Goal: Transaction & Acquisition: Register for event/course

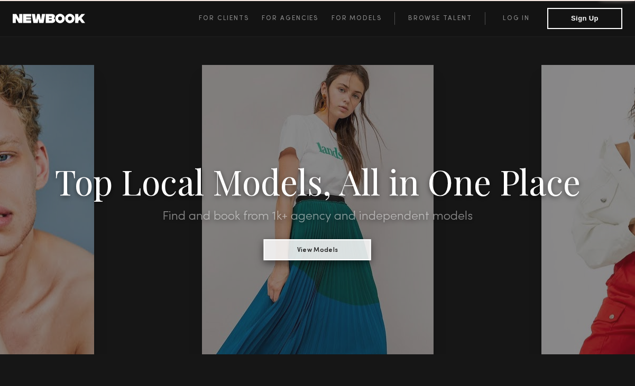
click at [338, 256] on button "View Models" at bounding box center [317, 249] width 107 height 21
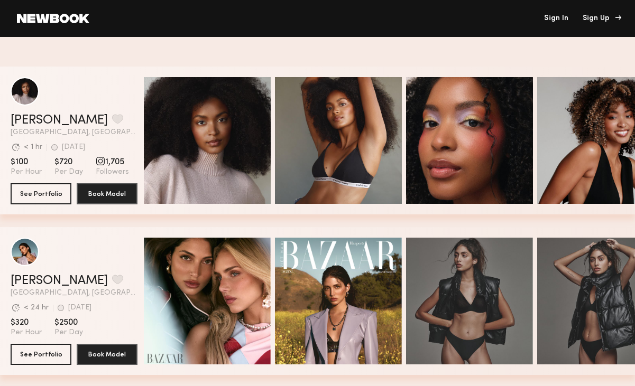
click at [590, 18] on div "Sign Up" at bounding box center [599, 18] width 35 height 7
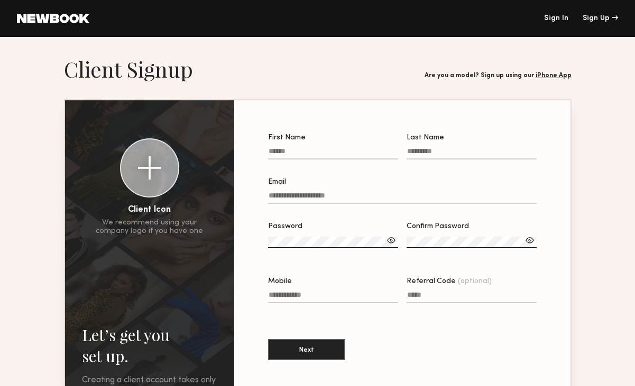
click at [302, 149] on input "First Name" at bounding box center [333, 153] width 130 height 12
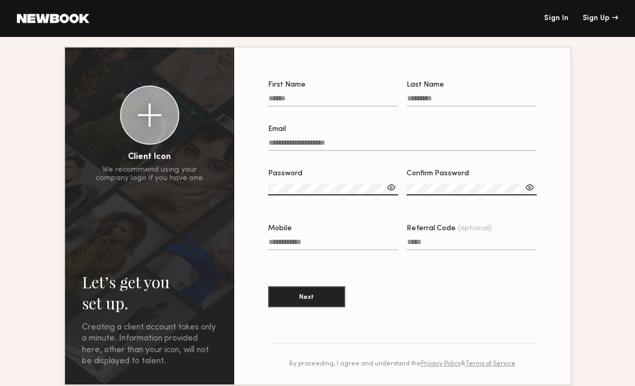
scroll to position [15, 0]
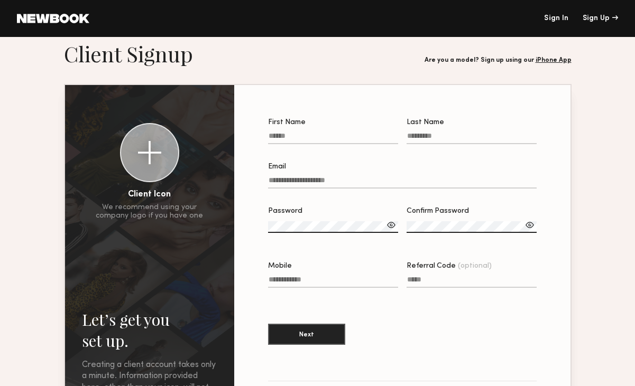
click at [344, 100] on section "First Name Last Name Email Password Confirm Password Mobile Referral Code (opti…" at bounding box center [402, 253] width 336 height 337
click at [143, 161] on div at bounding box center [149, 152] width 23 height 23
click at [284, 136] on input "First Name Required" at bounding box center [333, 138] width 130 height 12
type input "*******"
click at [446, 135] on input "Last Name" at bounding box center [471, 138] width 130 height 12
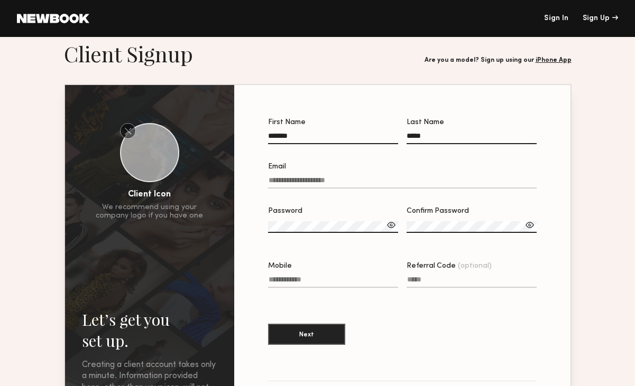
type input "*****"
click at [297, 179] on input "Email" at bounding box center [402, 183] width 268 height 12
type input "*"
type input "**********"
click at [288, 220] on label "Password" at bounding box center [333, 226] width 130 height 36
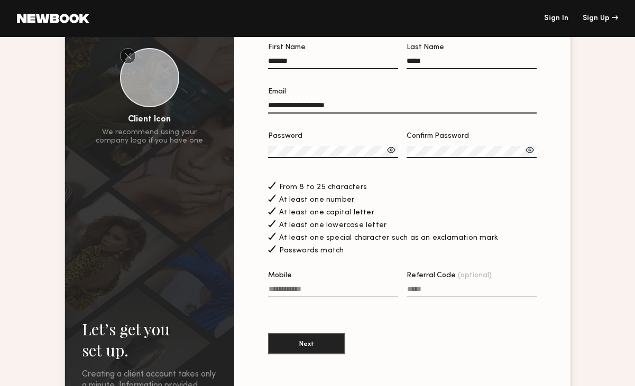
scroll to position [105, 0]
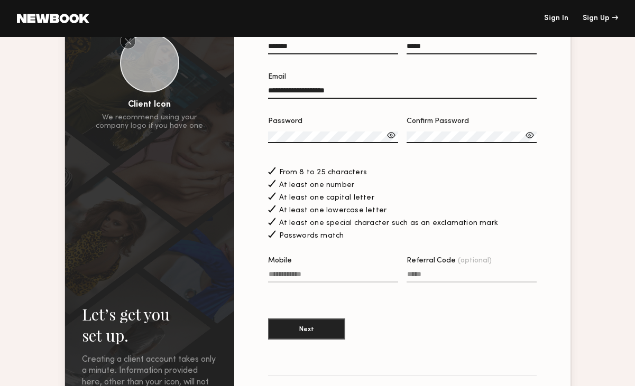
click at [319, 276] on input "Mobile" at bounding box center [333, 277] width 130 height 12
type input "**********"
click at [393, 315] on section "**********" at bounding box center [402, 189] width 268 height 321
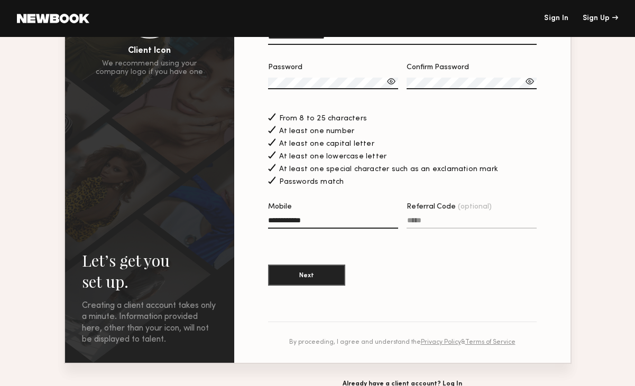
scroll to position [174, 0]
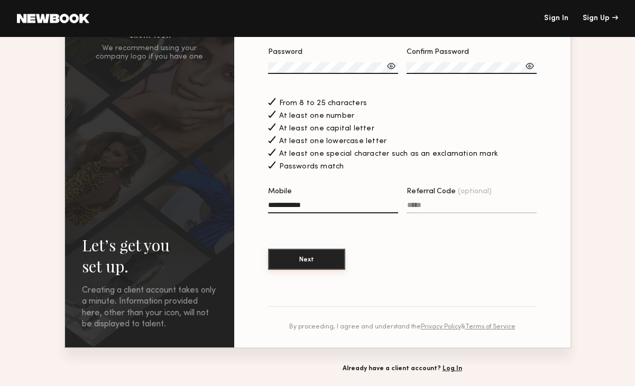
click at [311, 262] on button "Next" at bounding box center [306, 259] width 77 height 21
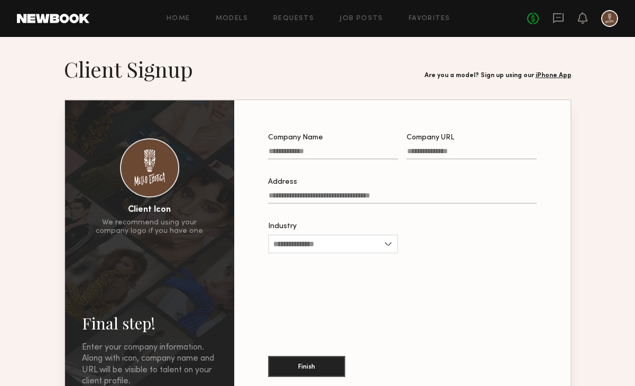
click at [301, 154] on input "Company Name" at bounding box center [333, 153] width 130 height 12
type input "**********"
click at [441, 152] on input "Company URL" at bounding box center [471, 153] width 130 height 12
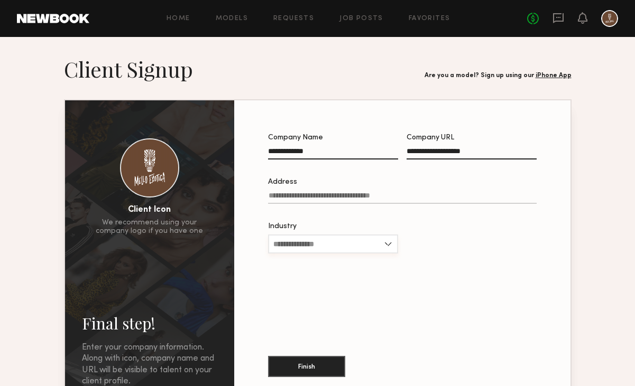
type input "**********"
click at [321, 247] on input "Industry" at bounding box center [333, 244] width 130 height 19
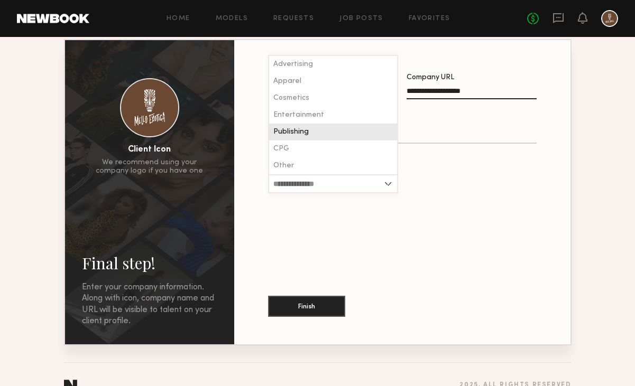
scroll to position [62, 0]
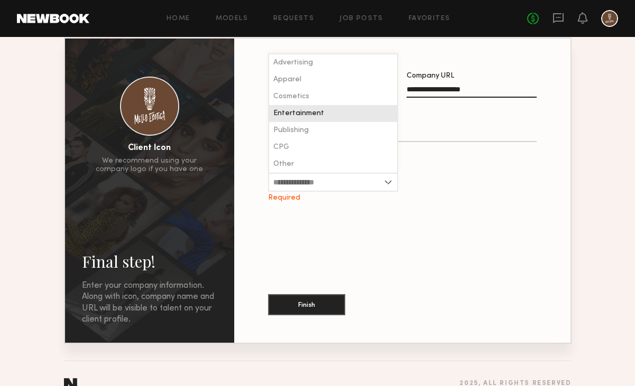
click at [304, 121] on div "Entertainment" at bounding box center [333, 113] width 128 height 17
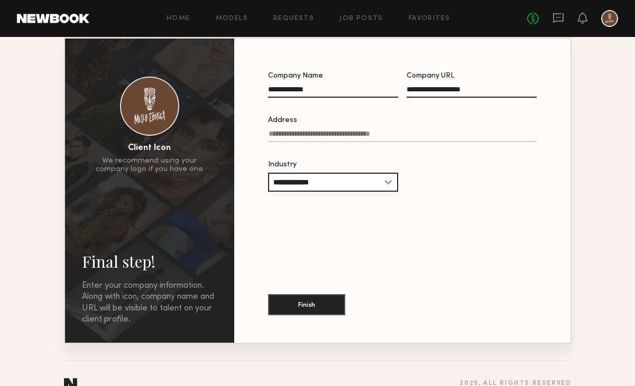
click at [323, 185] on input "**********" at bounding box center [333, 182] width 130 height 19
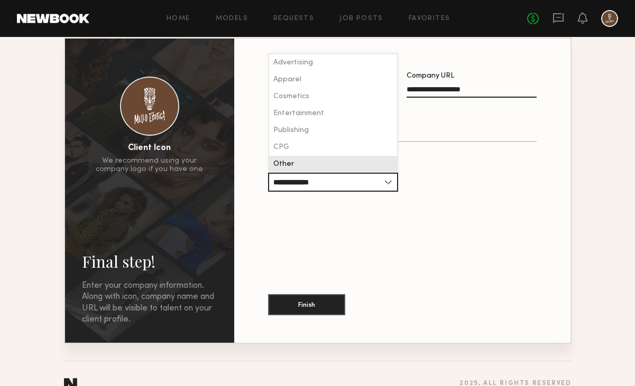
click at [309, 161] on div "Other" at bounding box center [333, 164] width 128 height 17
type input "*****"
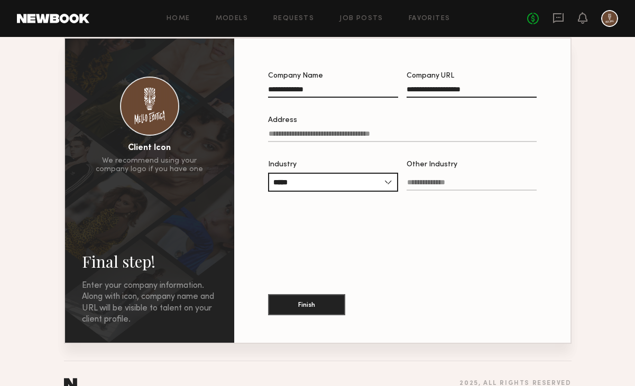
click at [437, 190] on input "Other Industry" at bounding box center [471, 185] width 130 height 12
type input "**********"
click at [336, 137] on input "Address" at bounding box center [402, 136] width 268 height 12
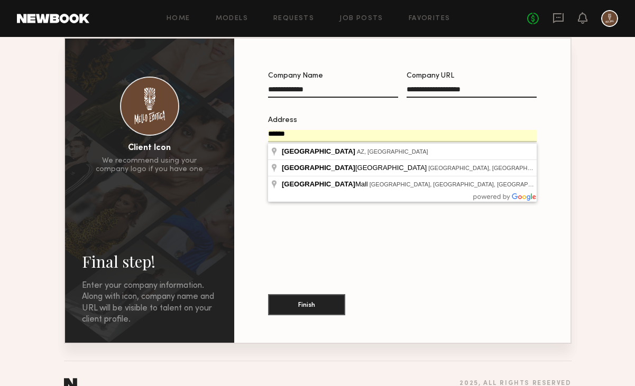
click at [303, 136] on input "******" at bounding box center [402, 136] width 268 height 12
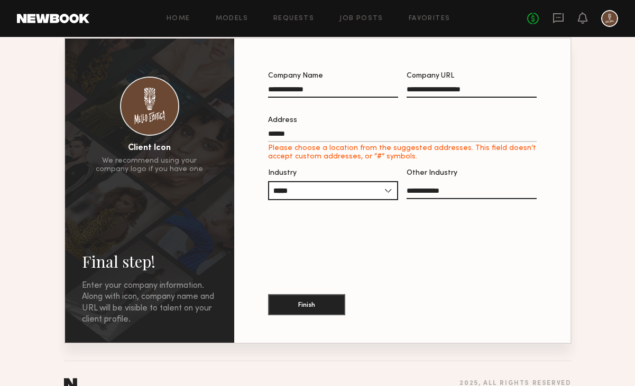
click at [308, 137] on input "******" at bounding box center [402, 136] width 268 height 12
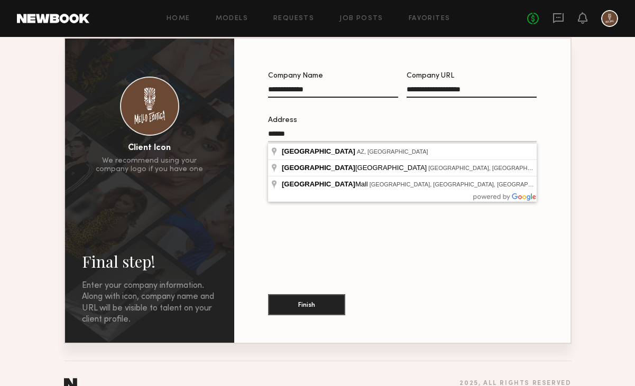
click at [308, 137] on input "******" at bounding box center [402, 136] width 268 height 12
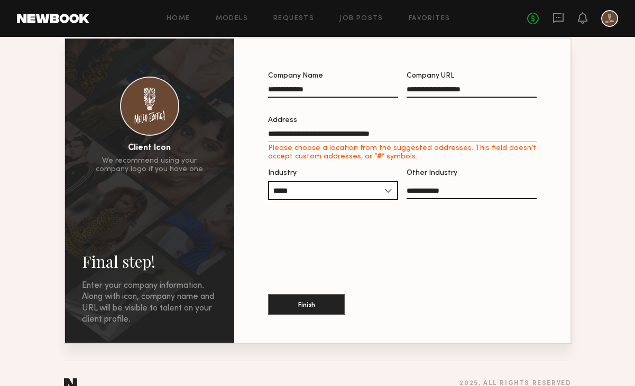
type input "**********"
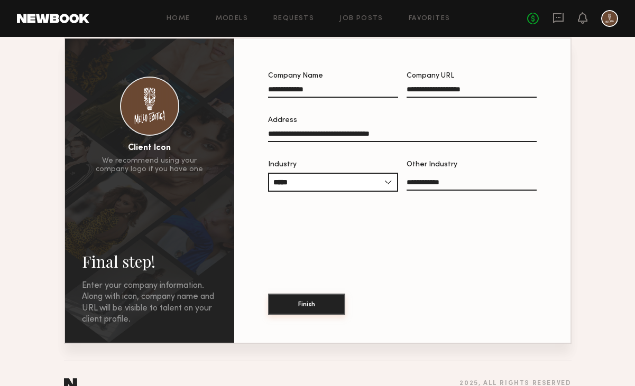
click at [304, 309] on button "Finish" at bounding box center [306, 304] width 77 height 21
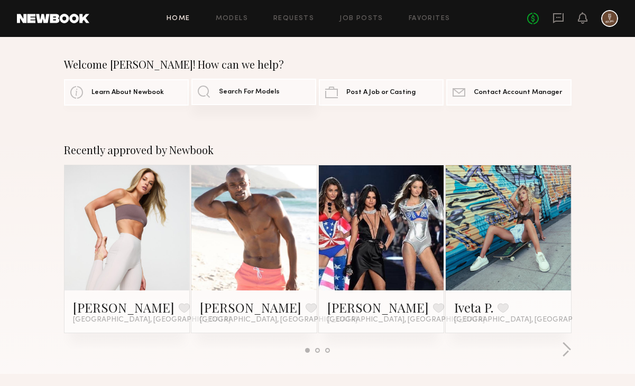
click at [256, 90] on span "Search For Models" at bounding box center [249, 92] width 61 height 7
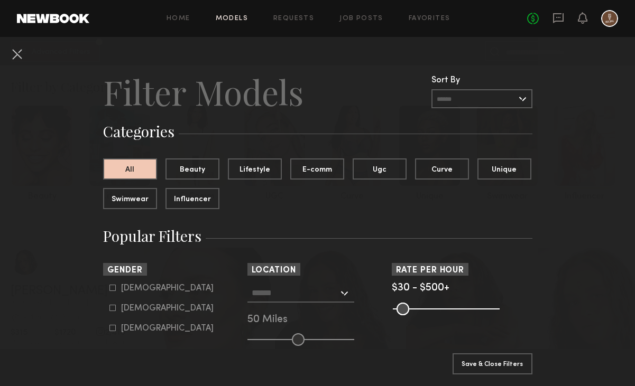
click at [129, 308] on div "[DEMOGRAPHIC_DATA]" at bounding box center [167, 308] width 92 height 6
type input "**"
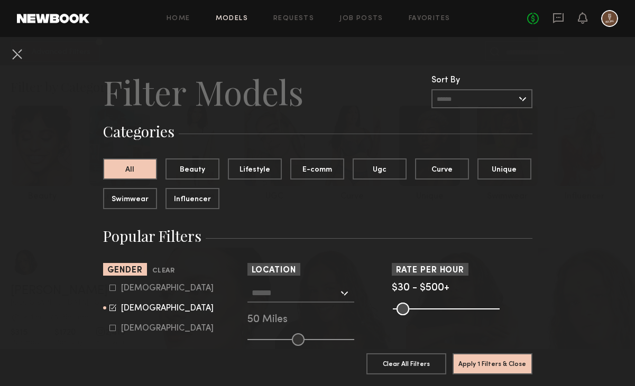
click at [290, 297] on input "text" at bounding box center [295, 293] width 87 height 18
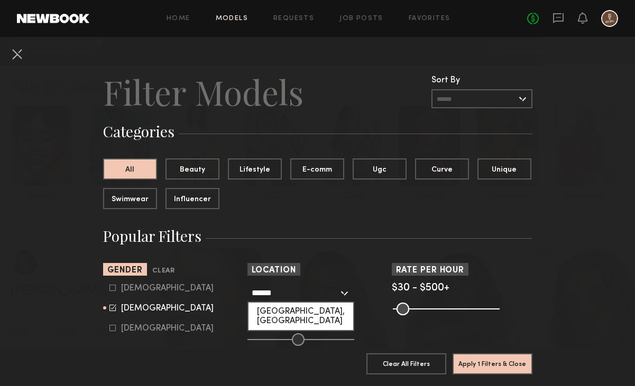
click at [301, 308] on div "[GEOGRAPHIC_DATA], [GEOGRAPHIC_DATA]" at bounding box center [300, 316] width 105 height 27
type input "**********"
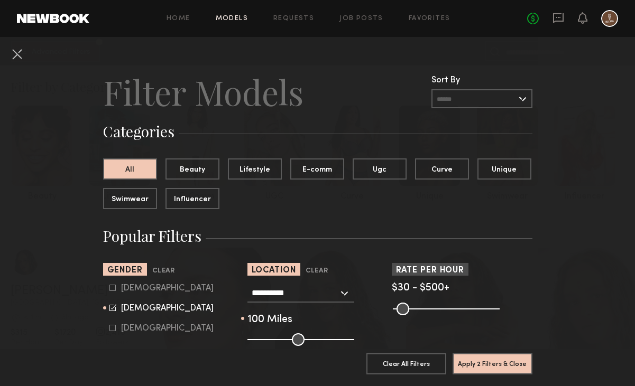
drag, startPoint x: 303, startPoint y: 343, endPoint x: 359, endPoint y: 346, distance: 56.1
type input "***"
click at [354, 346] on input "range" at bounding box center [300, 340] width 107 height 13
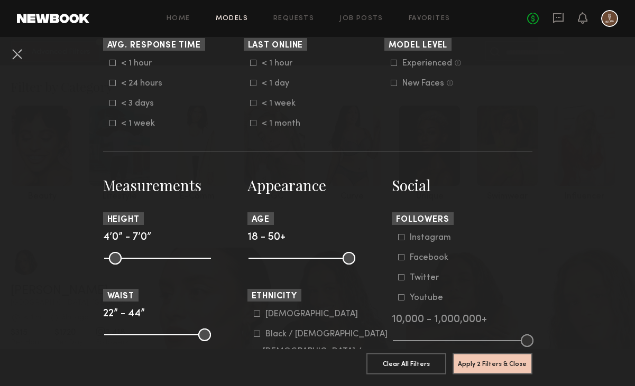
scroll to position [348, 0]
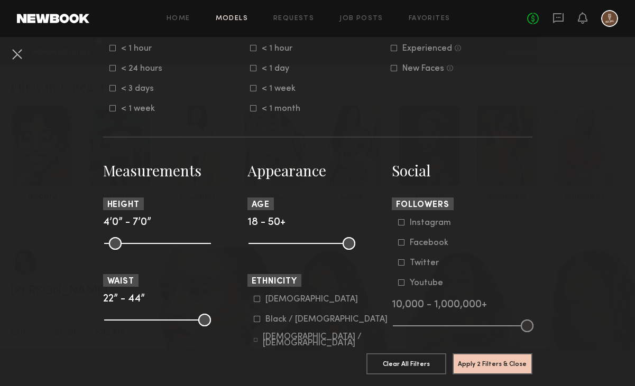
click at [109, 245] on input "range" at bounding box center [157, 243] width 107 height 13
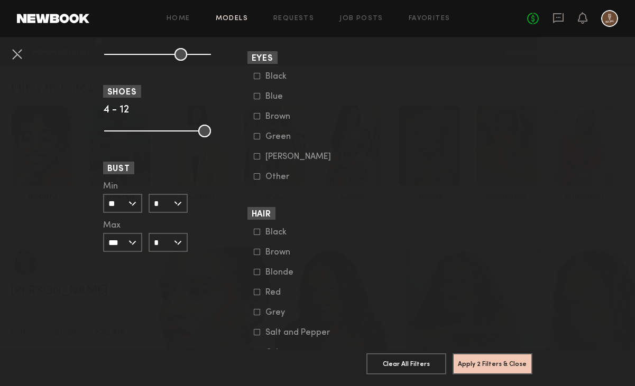
scroll to position [768, 0]
click at [490, 365] on button "Apply 2 Filters & Close" at bounding box center [492, 363] width 80 height 21
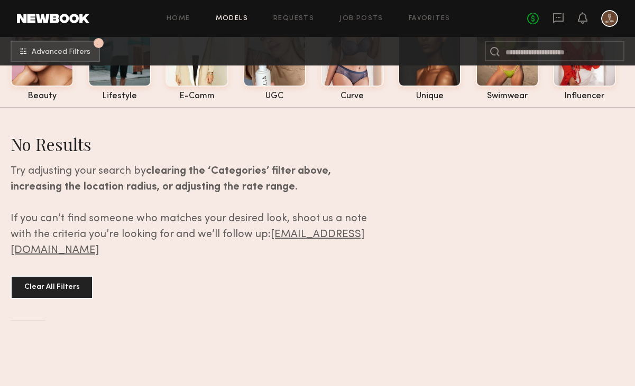
scroll to position [120, 0]
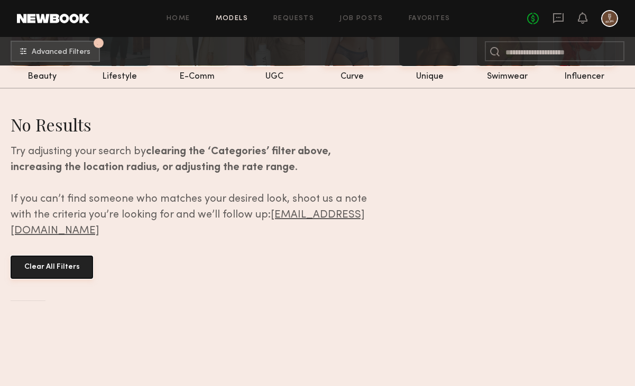
click at [50, 261] on button "Clear All Filters" at bounding box center [52, 267] width 82 height 23
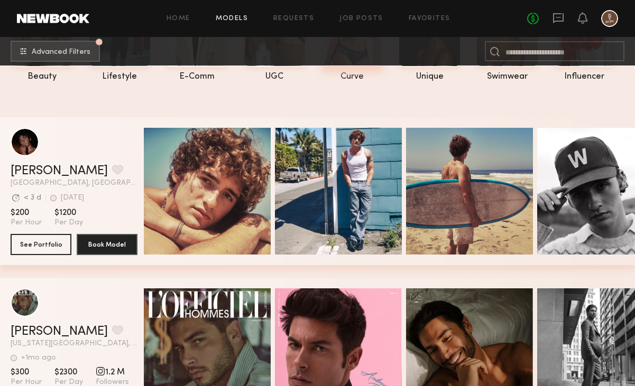
click at [349, 74] on div "curve" at bounding box center [352, 76] width 63 height 9
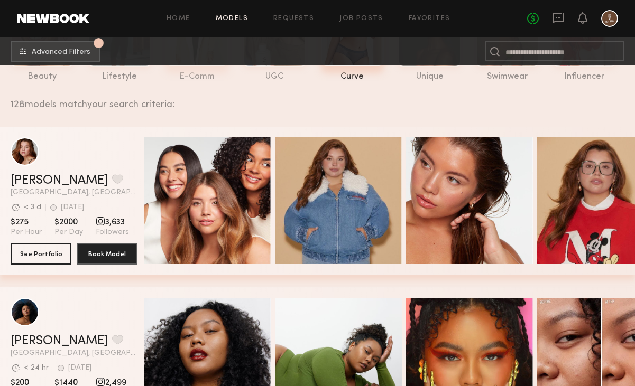
click at [191, 69] on div "e-comm" at bounding box center [196, 33] width 63 height 97
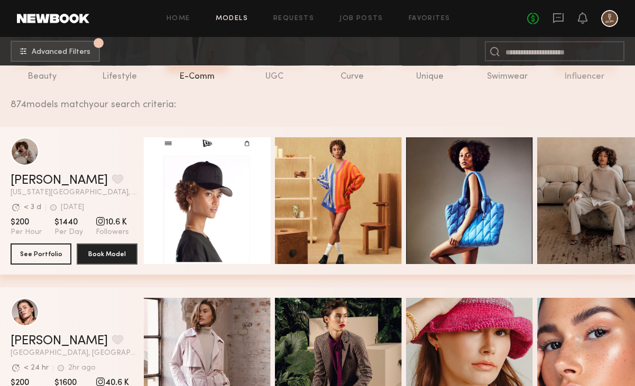
click at [587, 76] on div "influencer" at bounding box center [584, 76] width 63 height 9
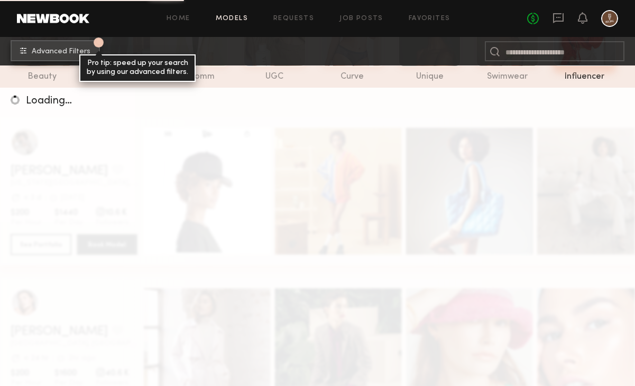
click at [54, 57] on button "1 Advanced Filters Pro tip: speed up your search by using our advanced filters." at bounding box center [55, 50] width 89 height 21
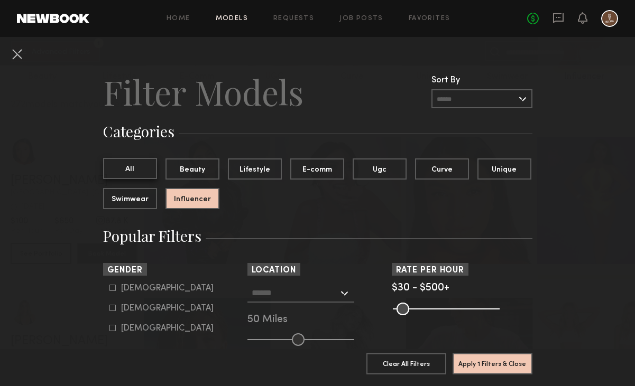
click at [128, 165] on button "All" at bounding box center [130, 168] width 54 height 21
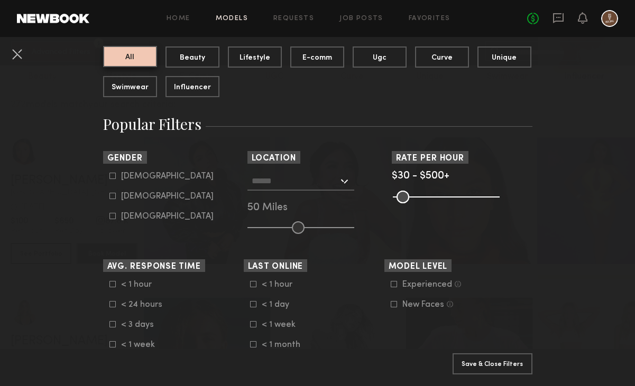
scroll to position [133, 0]
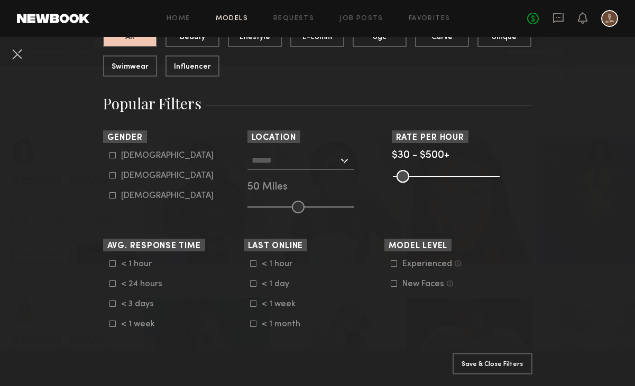
click at [115, 179] on icon at bounding box center [112, 176] width 6 height 6
type input "**"
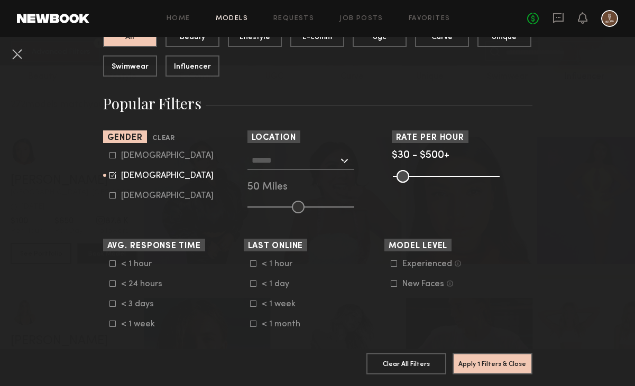
click at [282, 150] on nb-browse-filter "Location [GEOGRAPHIC_DATA], [GEOGRAPHIC_DATA] [US_STATE][GEOGRAPHIC_DATA], [GEO…" at bounding box center [317, 172] width 141 height 83
click at [281, 160] on input "text" at bounding box center [295, 160] width 87 height 18
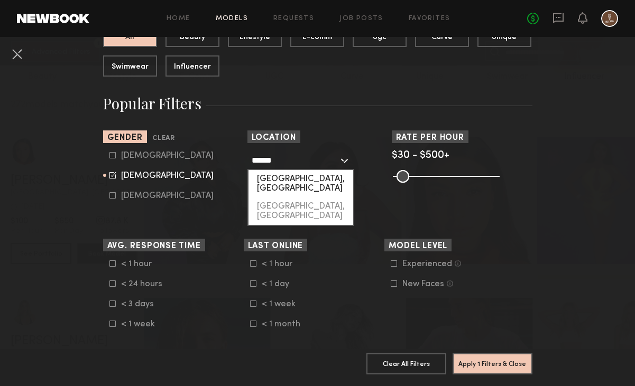
click at [289, 178] on div "[GEOGRAPHIC_DATA], [GEOGRAPHIC_DATA]" at bounding box center [300, 183] width 105 height 27
type input "**********"
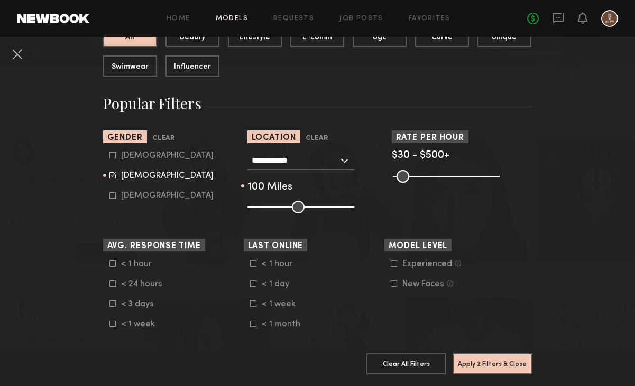
drag, startPoint x: 302, startPoint y: 207, endPoint x: 406, endPoint y: 209, distance: 103.6
type input "***"
click at [354, 209] on input "range" at bounding box center [300, 207] width 107 height 13
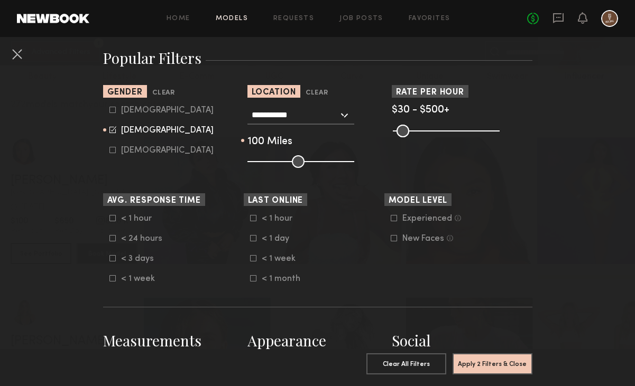
scroll to position [180, 0]
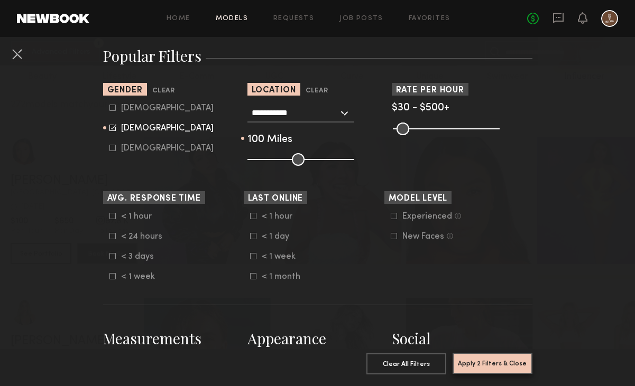
click at [489, 364] on button "Apply 2 Filters & Close" at bounding box center [492, 363] width 80 height 21
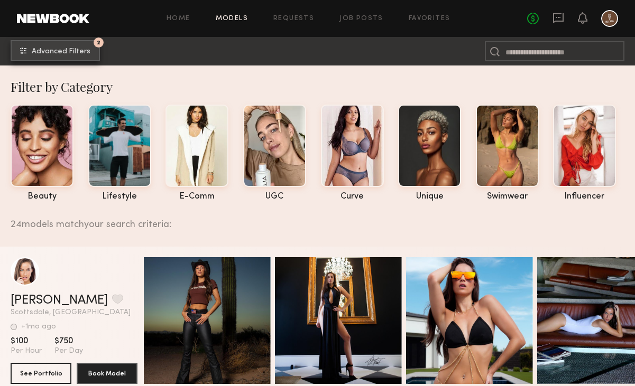
click at [53, 49] on span "Advanced Filters" at bounding box center [61, 51] width 59 height 7
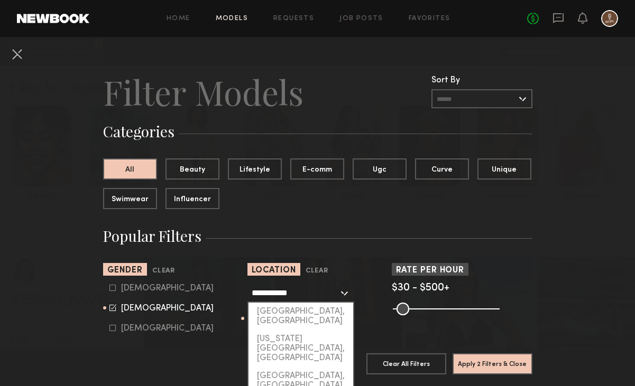
click at [295, 293] on input "**********" at bounding box center [295, 293] width 87 height 18
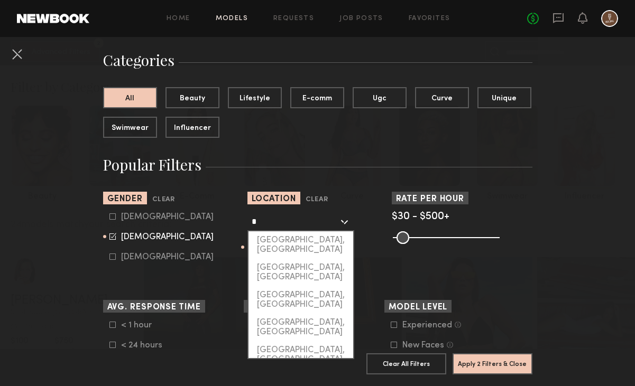
scroll to position [90, 0]
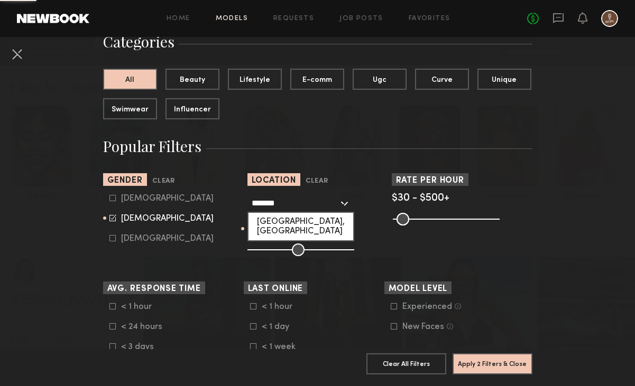
click at [274, 222] on div "[GEOGRAPHIC_DATA], [GEOGRAPHIC_DATA]" at bounding box center [300, 226] width 105 height 27
type input "**********"
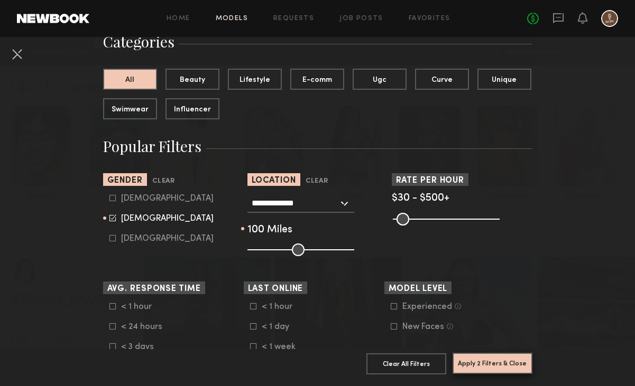
click at [469, 359] on button "Apply 2 Filters & Close" at bounding box center [492, 363] width 80 height 21
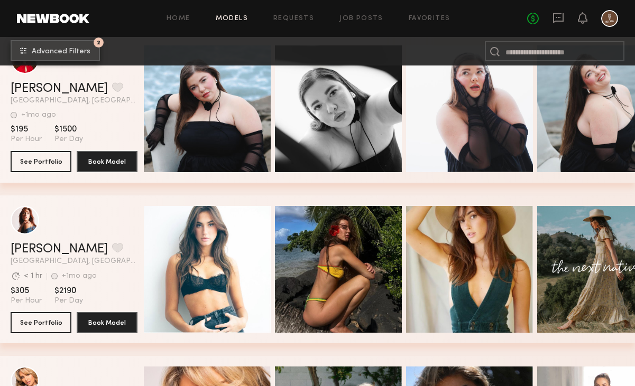
scroll to position [2879, 0]
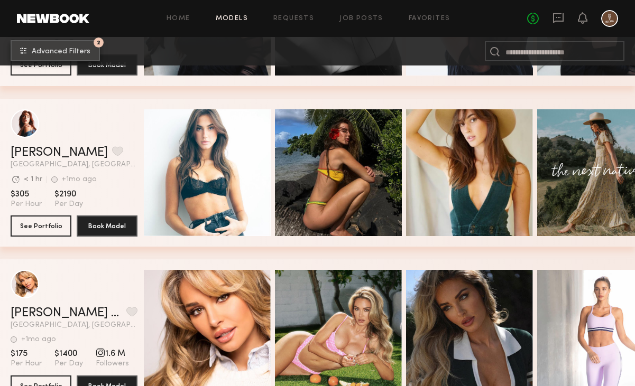
click at [79, 47] on button "2 Advanced Filters" at bounding box center [55, 50] width 89 height 21
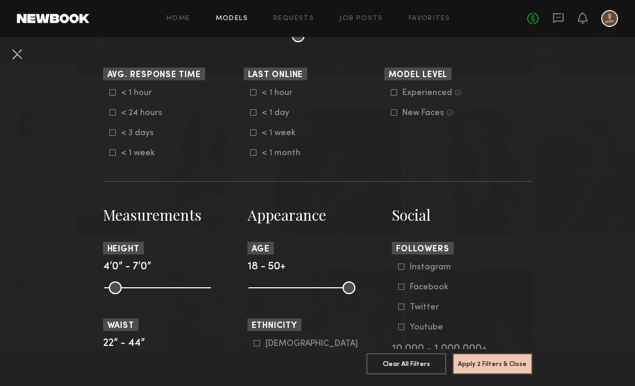
scroll to position [432, 0]
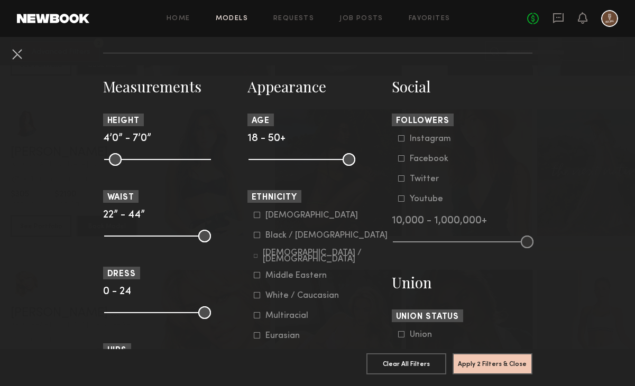
click at [252, 215] on div "[DEMOGRAPHIC_DATA] / [DEMOGRAPHIC_DATA] Hispanic / Latino [DEMOGRAPHIC_DATA] / …" at bounding box center [317, 286] width 141 height 150
click at [256, 215] on icon at bounding box center [257, 215] width 6 height 6
click at [494, 364] on button "Apply 3 Filters & Close" at bounding box center [492, 363] width 80 height 21
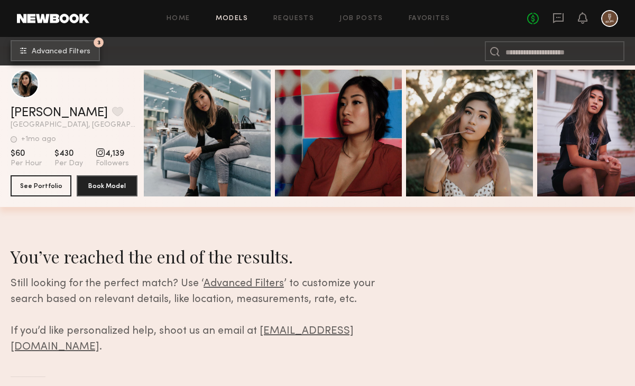
scroll to position [2598, 0]
click at [68, 55] on button "3 Advanced Filters" at bounding box center [55, 50] width 89 height 21
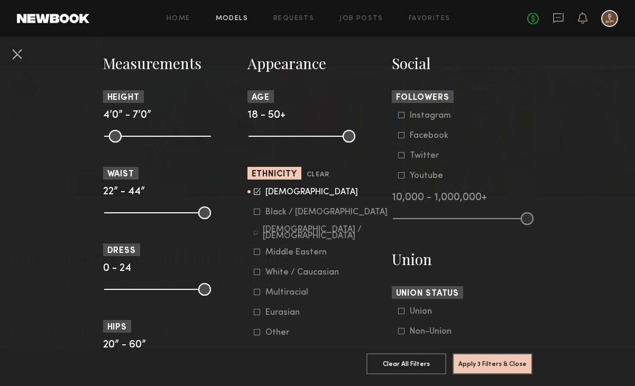
scroll to position [473, 0]
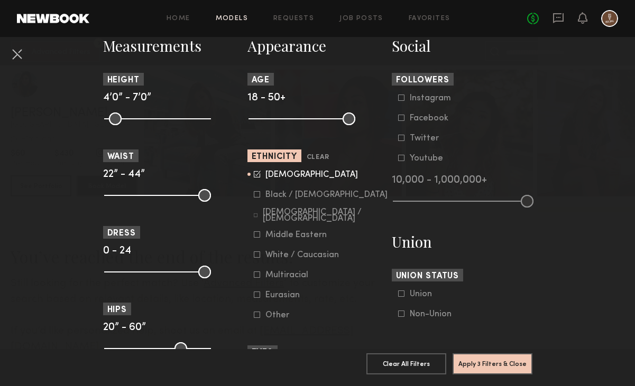
click at [258, 218] on icon at bounding box center [256, 216] width 4 height 4
click at [261, 273] on common-framework-checkbox "Multiracial" at bounding box center [321, 276] width 134 height 10
click at [259, 276] on icon at bounding box center [257, 275] width 6 height 6
click at [504, 366] on button "Apply 3 Filters & Close" at bounding box center [492, 363] width 80 height 21
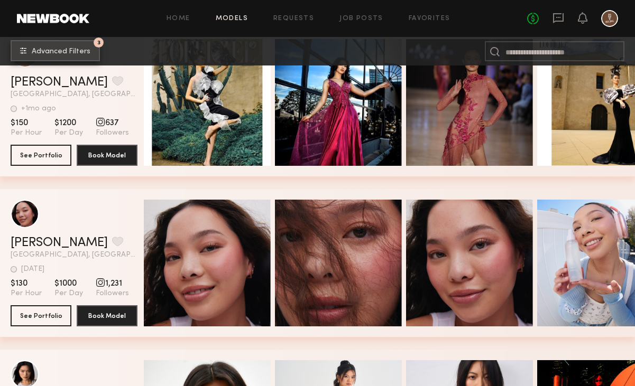
scroll to position [2328, 0]
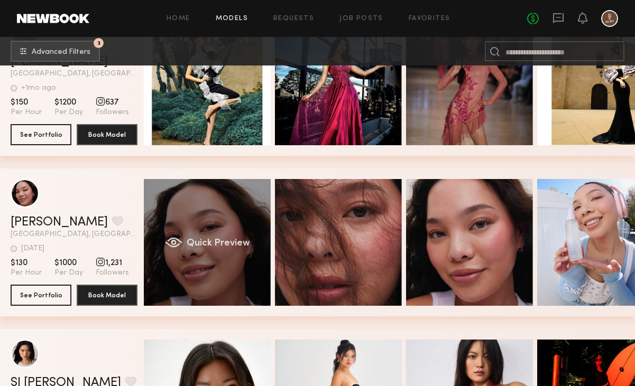
click at [193, 243] on span "Quick Preview" at bounding box center [218, 244] width 63 height 10
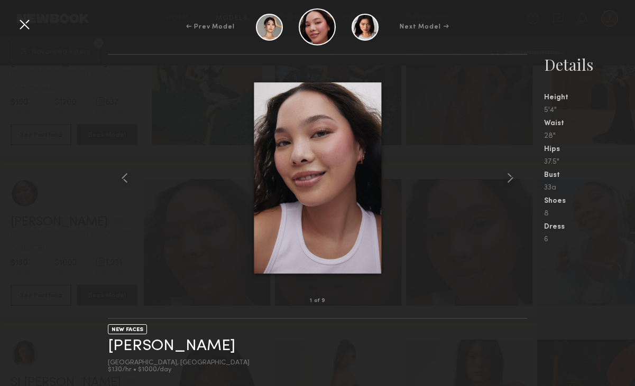
scroll to position [2584, 0]
click at [126, 346] on link "[PERSON_NAME]" at bounding box center [171, 346] width 127 height 16
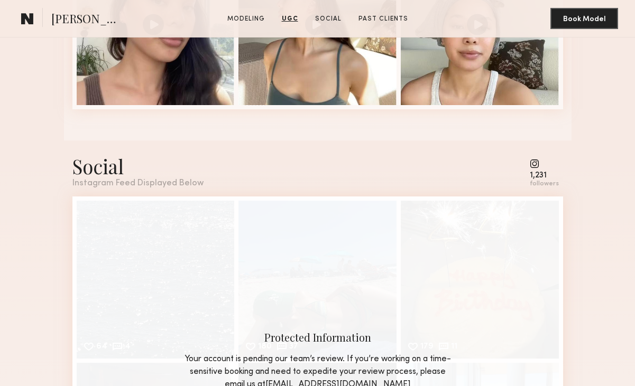
scroll to position [926, 0]
click at [529, 166] on div "Social Instagram Feed Displayed Below 1,231 followers" at bounding box center [317, 170] width 490 height 35
click at [535, 166] on common-icon at bounding box center [544, 164] width 29 height 10
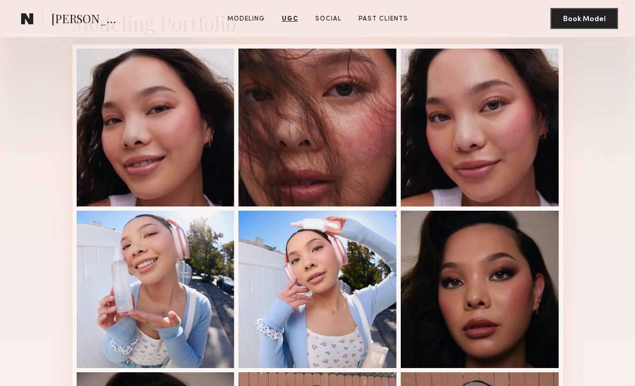
scroll to position [0, 0]
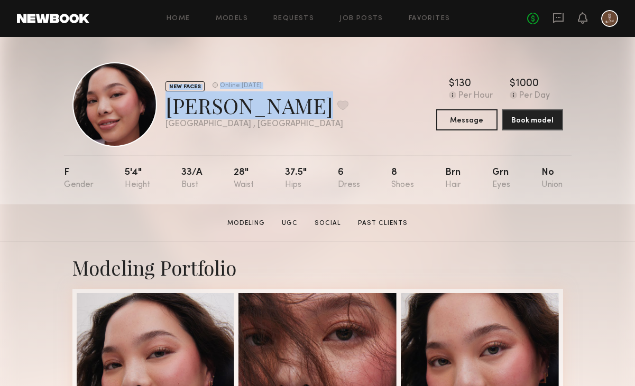
drag, startPoint x: 275, startPoint y: 108, endPoint x: 153, endPoint y: 109, distance: 122.1
click at [153, 109] on div "NEW FACES Online 1wk ago Gabriella B. Favorite San Diego , CA Online 1wk ago" at bounding box center [210, 104] width 276 height 85
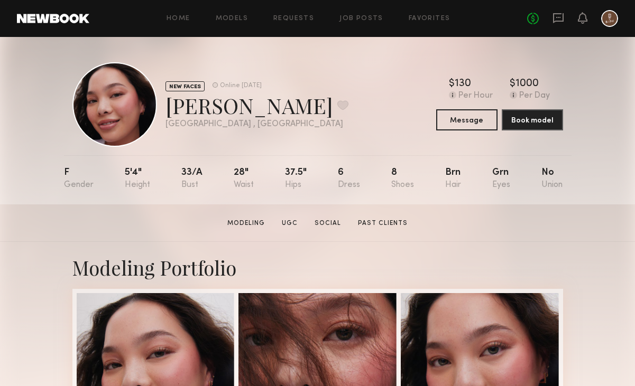
click at [190, 105] on div "Gabriella B. Favorite" at bounding box center [256, 105] width 183 height 28
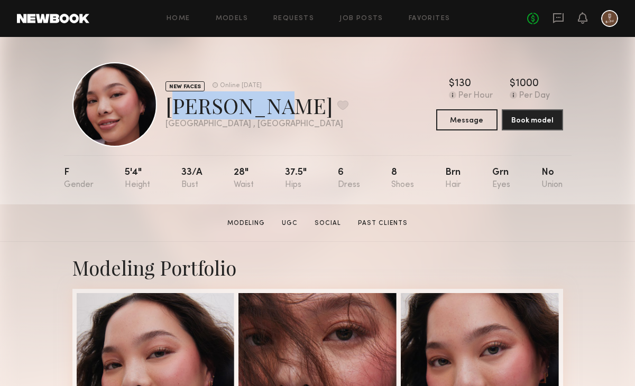
click at [190, 105] on div "Gabriella B. Favorite" at bounding box center [256, 105] width 183 height 28
copy div "Gabriella B. Favorite"
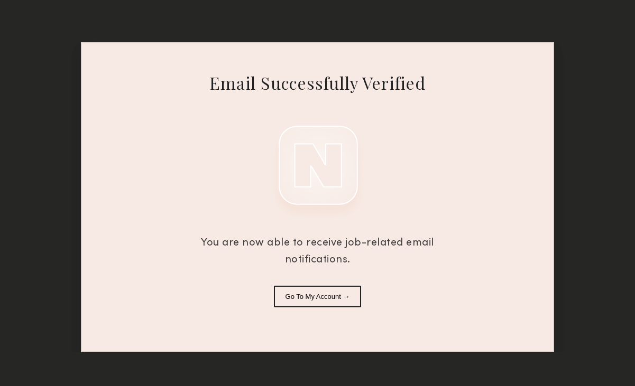
click at [326, 303] on button "Go To My Account →" at bounding box center [318, 297] width 88 height 22
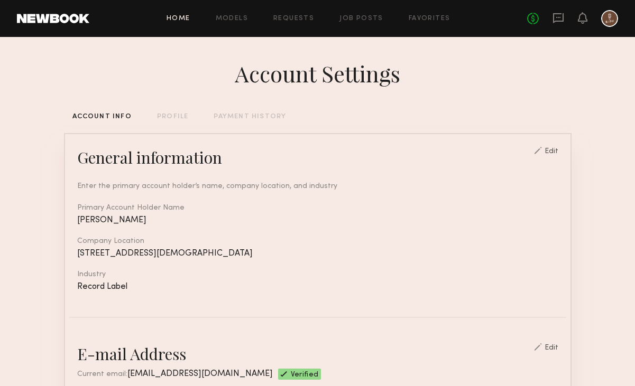
click at [178, 16] on link "Home" at bounding box center [178, 18] width 24 height 7
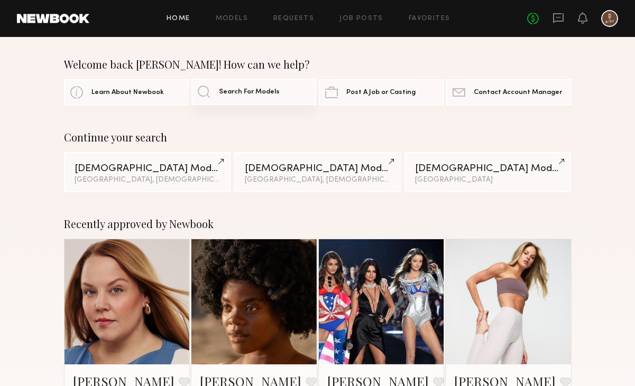
click at [240, 88] on link "Search For Models" at bounding box center [253, 92] width 125 height 26
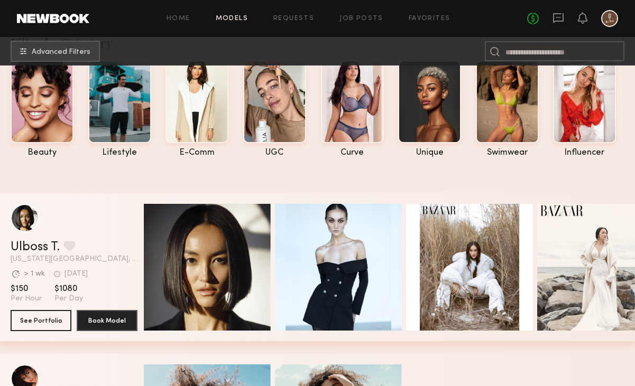
scroll to position [52, 0]
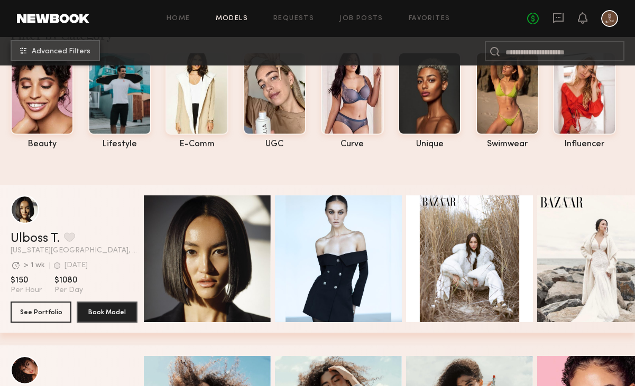
click at [52, 50] on span "Advanced Filters" at bounding box center [61, 51] width 59 height 7
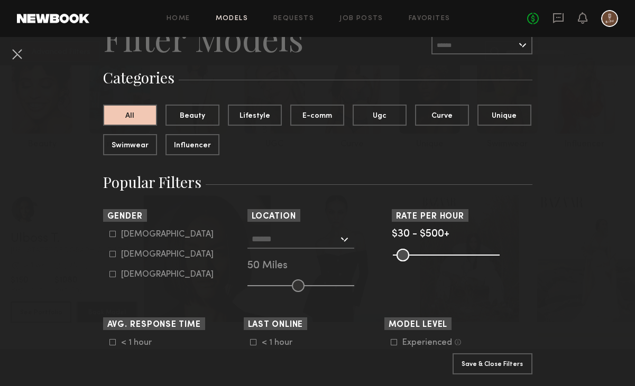
scroll to position [69, 0]
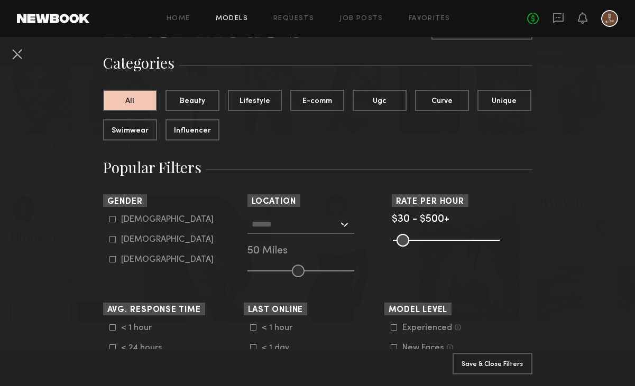
click at [124, 233] on form "Male Female Non-binary" at bounding box center [176, 240] width 134 height 50
click at [124, 242] on div "[DEMOGRAPHIC_DATA]" at bounding box center [167, 240] width 92 height 6
type input "**"
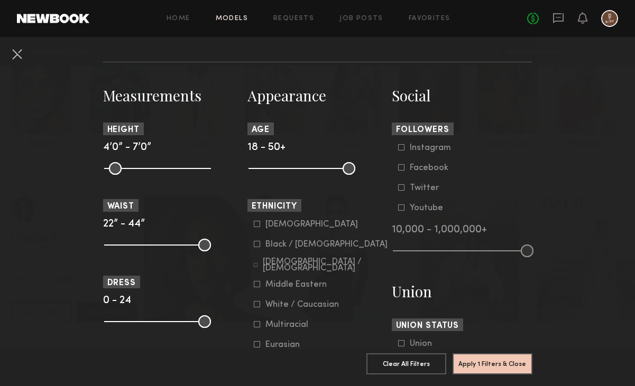
scroll to position [460, 0]
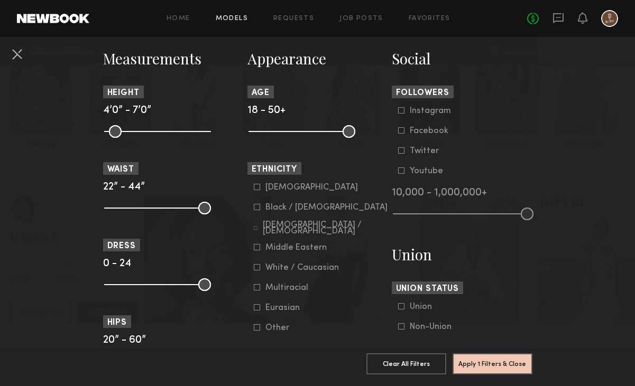
drag, startPoint x: 342, startPoint y: 137, endPoint x: 293, endPoint y: 137, distance: 49.2
click at [293, 137] on common-range-minmax at bounding box center [300, 130] width 107 height 13
drag, startPoint x: 347, startPoint y: 131, endPoint x: 296, endPoint y: 131, distance: 50.7
type input "**"
click at [296, 131] on input "range" at bounding box center [301, 131] width 107 height 13
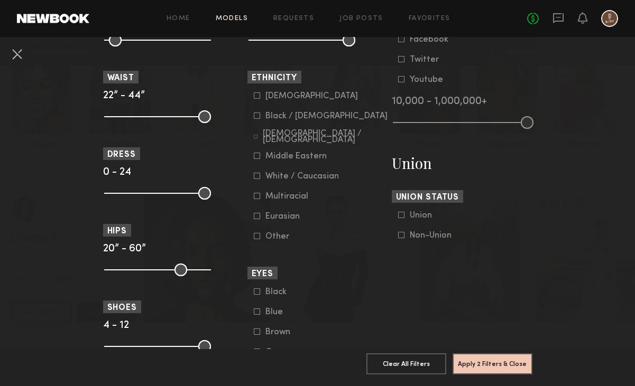
scroll to position [553, 0]
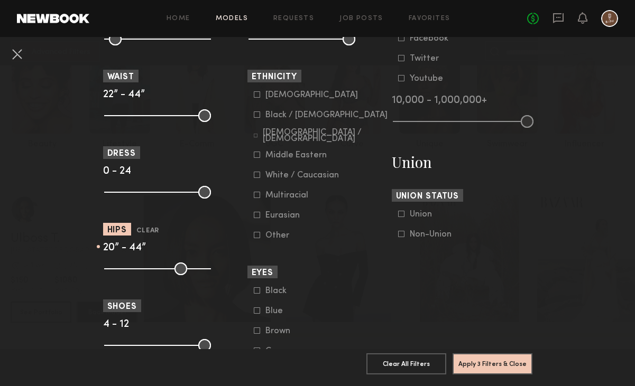
type input "**"
drag, startPoint x: 203, startPoint y: 272, endPoint x: 220, endPoint y: 272, distance: 16.4
click at [211, 272] on input "range" at bounding box center [157, 269] width 107 height 13
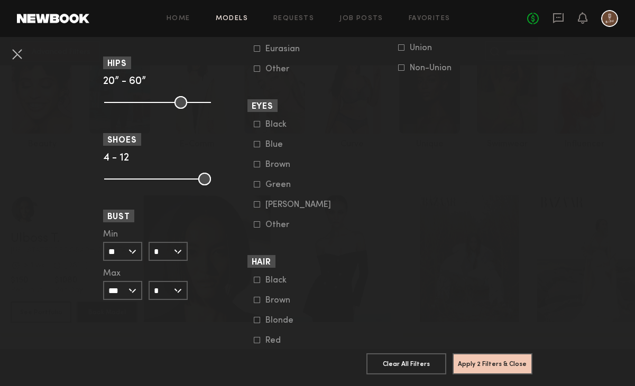
scroll to position [722, 0]
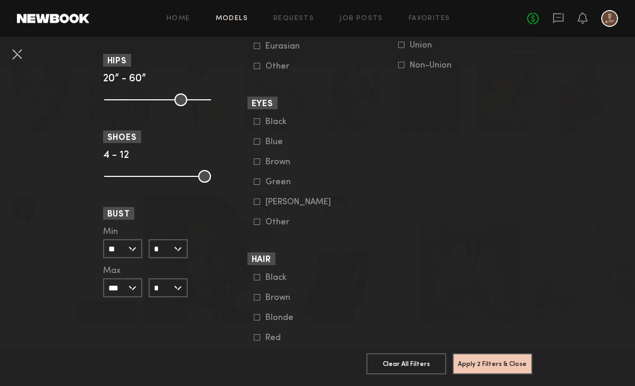
click at [172, 246] on input "*" at bounding box center [168, 248] width 39 height 19
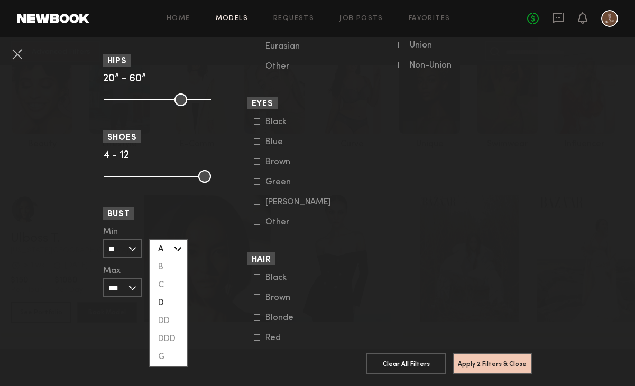
drag, startPoint x: 159, startPoint y: 288, endPoint x: 161, endPoint y: 307, distance: 19.7
click at [161, 309] on div "A B C D DD DDD G" at bounding box center [168, 303] width 39 height 128
click at [161, 307] on div "D" at bounding box center [168, 303] width 37 height 18
type input "*"
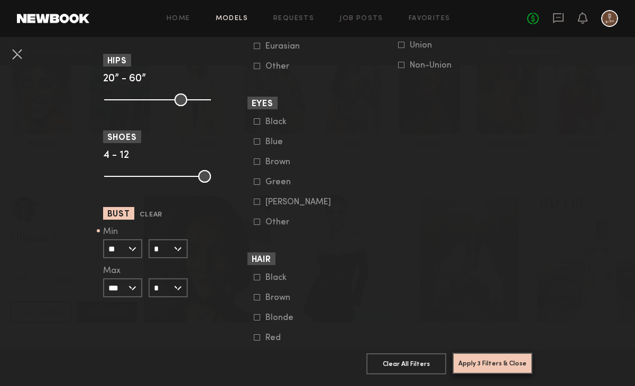
click at [493, 364] on button "Apply 3 Filters & Close" at bounding box center [492, 363] width 80 height 21
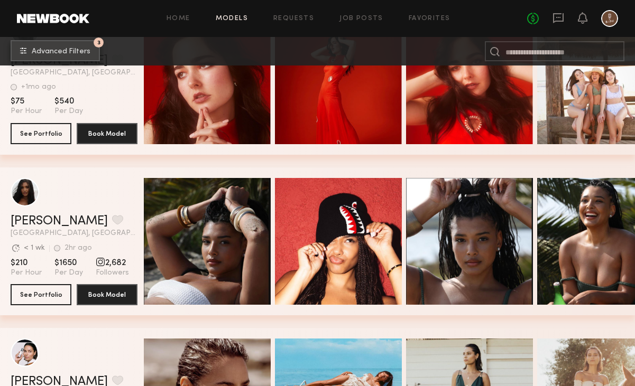
scroll to position [882, 0]
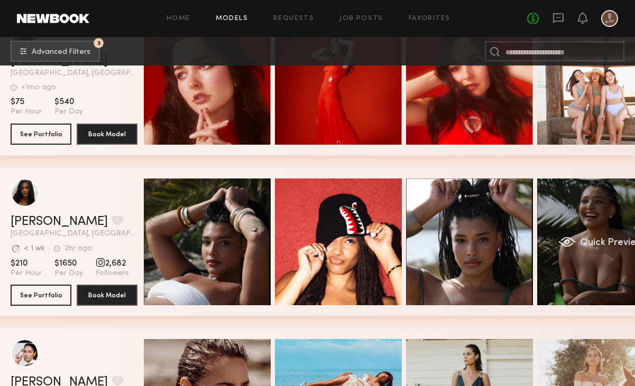
click at [573, 256] on div "Quick Preview" at bounding box center [600, 242] width 127 height 127
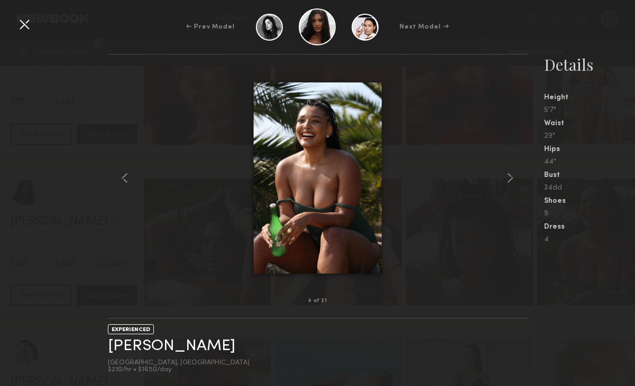
scroll to position [1070, 0]
click at [124, 348] on link "Haleigh W." at bounding box center [171, 346] width 127 height 16
drag, startPoint x: 50, startPoint y: 225, endPoint x: 61, endPoint y: 307, distance: 82.6
click at [61, 306] on div "4 of 21 EXPERIENCED Haleigh W. Los Angeles, CA $210/hr • $1650/day Details Heig…" at bounding box center [317, 220] width 635 height 332
drag, startPoint x: 106, startPoint y: 344, endPoint x: 179, endPoint y: 345, distance: 73.5
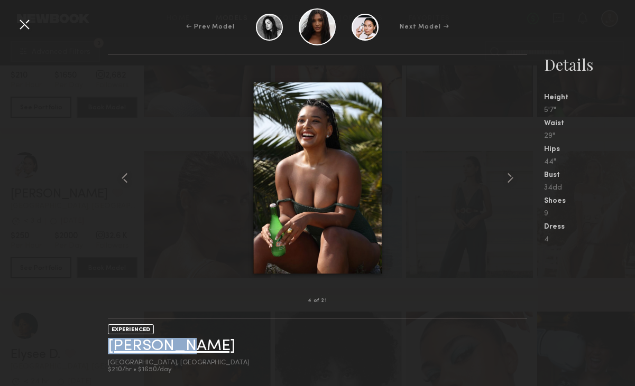
click at [179, 345] on div "4 of 21 EXPERIENCED Haleigh W. Los Angeles, CA $210/hr • $1650/day Details Heig…" at bounding box center [317, 220] width 635 height 332
copy link "Haleigh W"
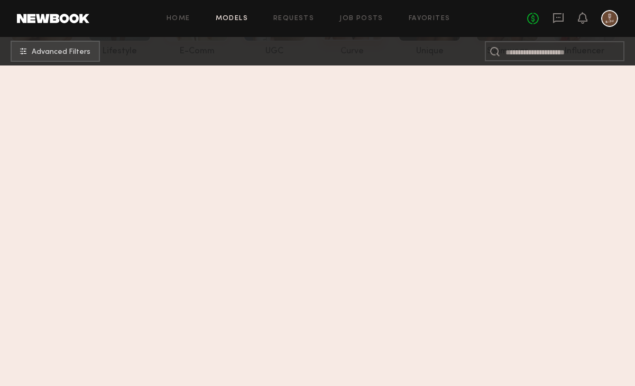
scroll to position [897, 0]
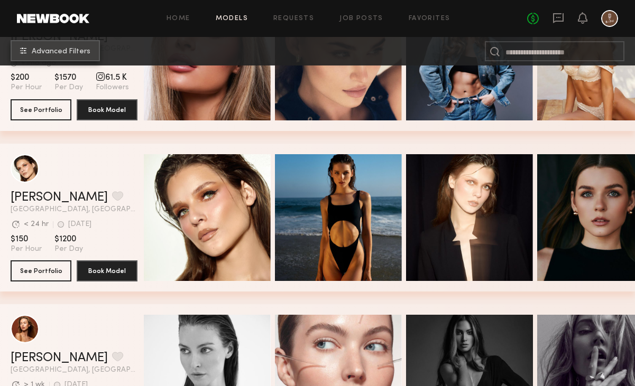
click at [42, 50] on span "Advanced Filters" at bounding box center [61, 51] width 59 height 7
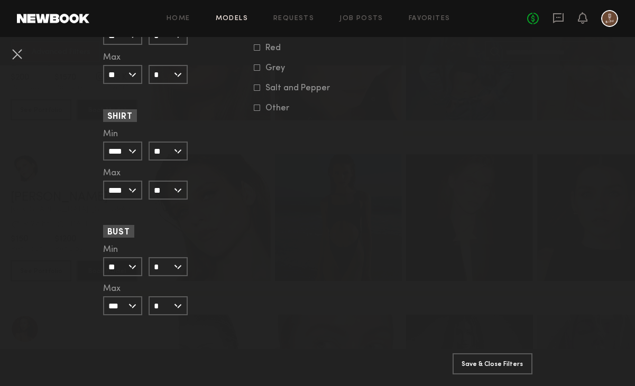
scroll to position [1013, 0]
click at [172, 263] on input "*" at bounding box center [168, 266] width 39 height 19
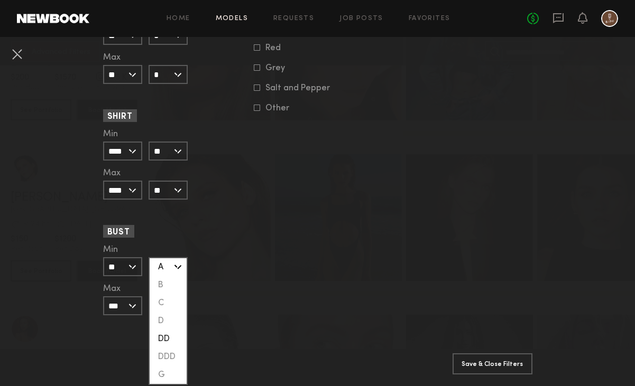
click at [169, 333] on div "DD" at bounding box center [168, 339] width 37 height 18
type input "**"
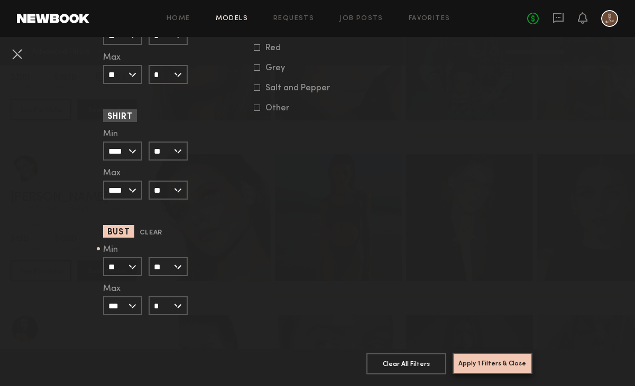
click at [466, 363] on button "Apply 1 Filters & Close" at bounding box center [492, 363] width 80 height 21
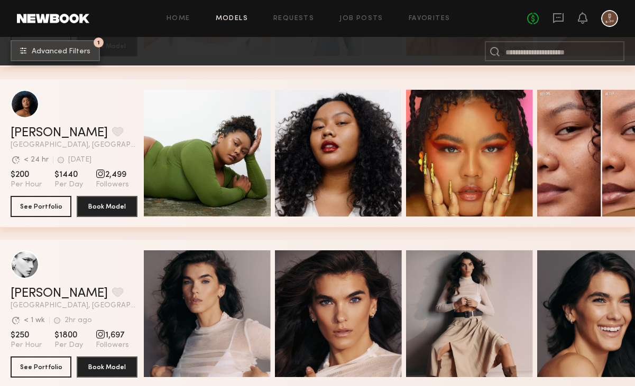
scroll to position [828, 0]
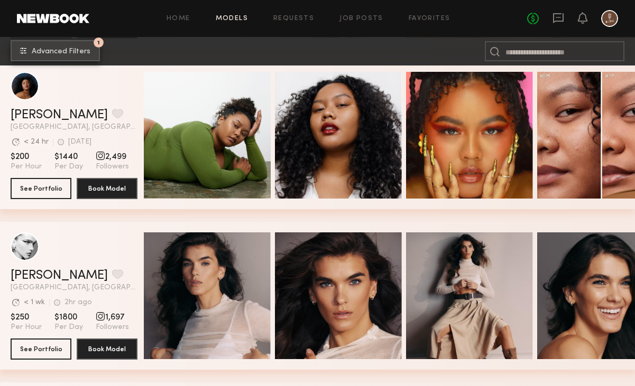
click at [73, 57] on button "1 Advanced Filters" at bounding box center [55, 50] width 89 height 21
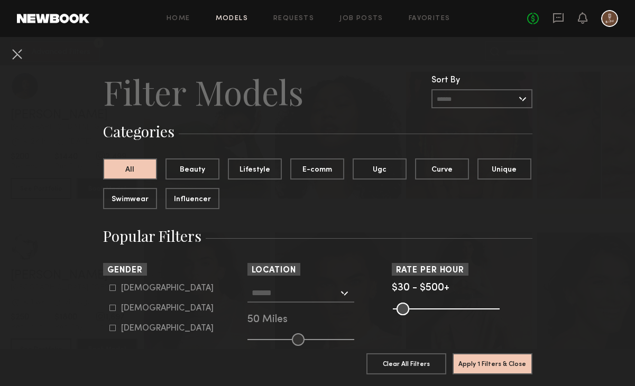
scroll to position [3, 0]
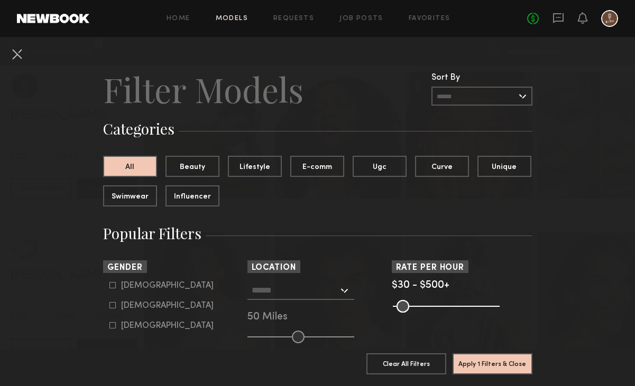
click at [129, 308] on div "[DEMOGRAPHIC_DATA]" at bounding box center [167, 306] width 92 height 6
type input "**"
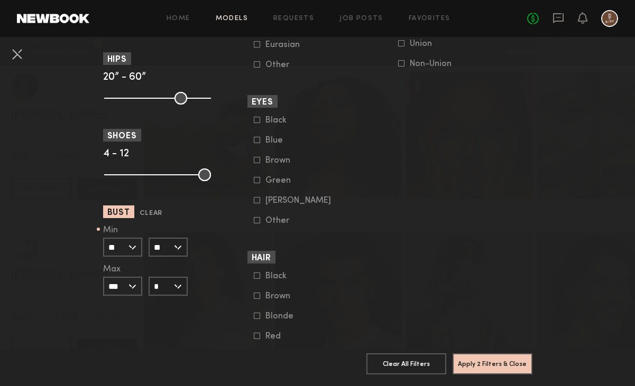
scroll to position [694, 0]
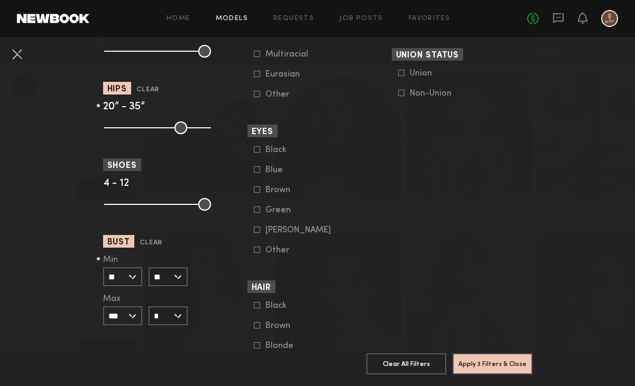
drag, startPoint x: 202, startPoint y: 130, endPoint x: 146, endPoint y: 130, distance: 56.0
click at [146, 130] on input "range" at bounding box center [157, 128] width 107 height 13
click at [147, 128] on input "range" at bounding box center [157, 128] width 107 height 13
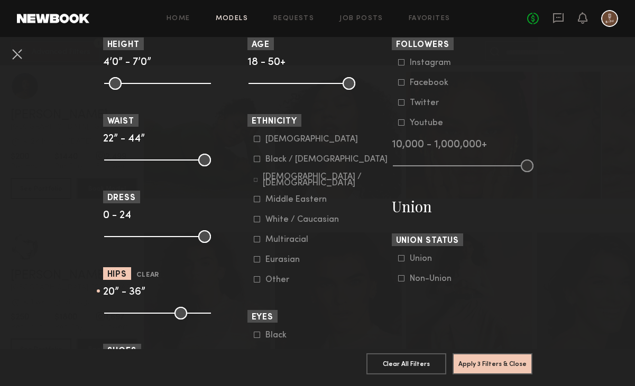
scroll to position [513, 0]
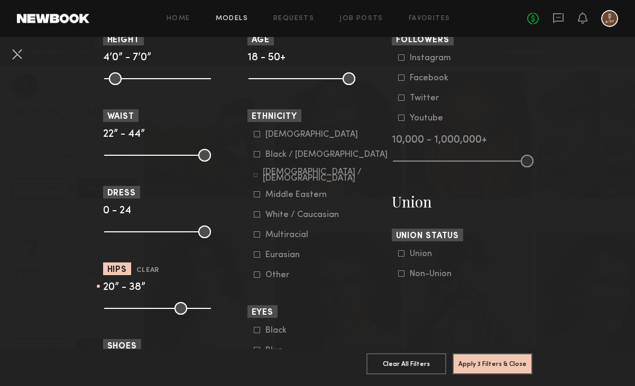
drag, startPoint x: 145, startPoint y: 309, endPoint x: 152, endPoint y: 309, distance: 6.9
type input "**"
click at [152, 309] on input "range" at bounding box center [157, 308] width 107 height 13
drag, startPoint x: 201, startPoint y: 158, endPoint x: 143, endPoint y: 160, distance: 58.7
click at [143, 160] on input "range" at bounding box center [157, 155] width 107 height 13
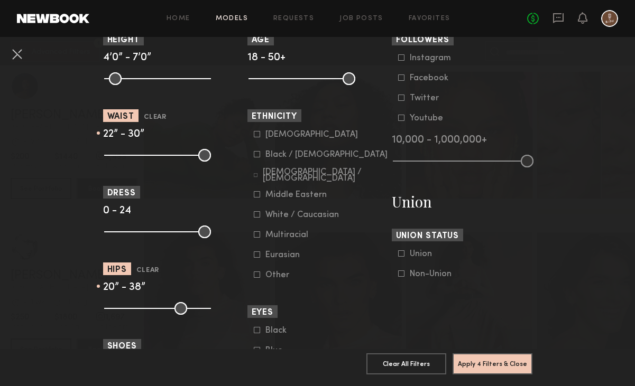
click at [143, 160] on input "range" at bounding box center [157, 155] width 107 height 13
click at [147, 159] on input "range" at bounding box center [157, 155] width 107 height 13
type input "**"
click at [143, 159] on input "range" at bounding box center [157, 155] width 107 height 13
click at [502, 366] on button "Apply 4 Filters & Close" at bounding box center [492, 363] width 80 height 21
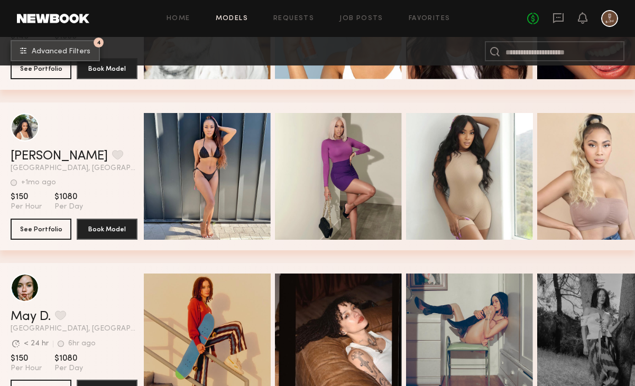
scroll to position [3711, 0]
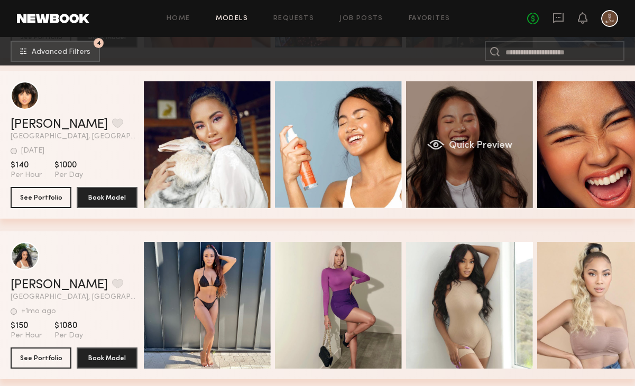
click at [461, 146] on span "Quick Preview" at bounding box center [480, 146] width 63 height 10
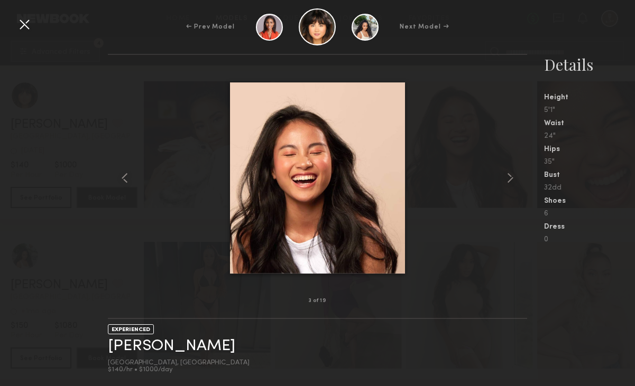
scroll to position [3718, 0]
click at [515, 182] on common-icon at bounding box center [510, 178] width 17 height 17
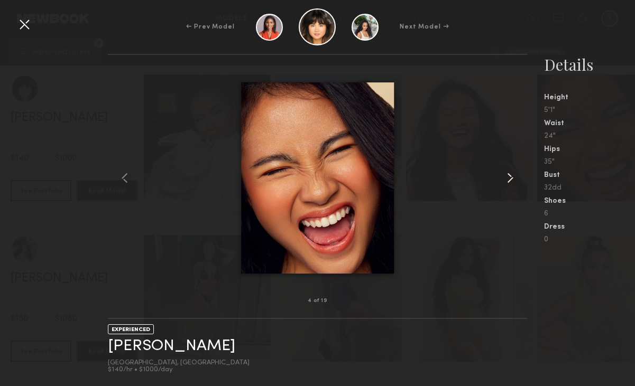
click at [515, 182] on common-icon at bounding box center [510, 178] width 17 height 17
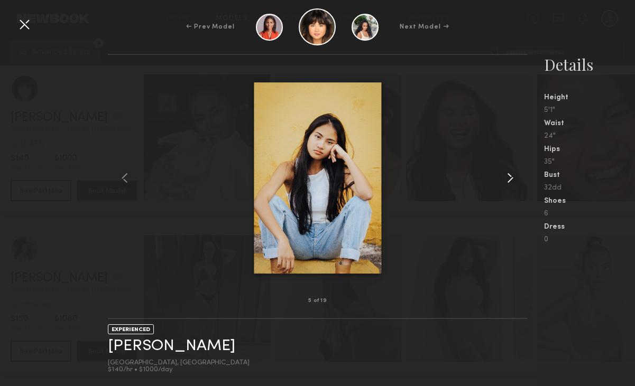
click at [515, 182] on common-icon at bounding box center [510, 178] width 17 height 17
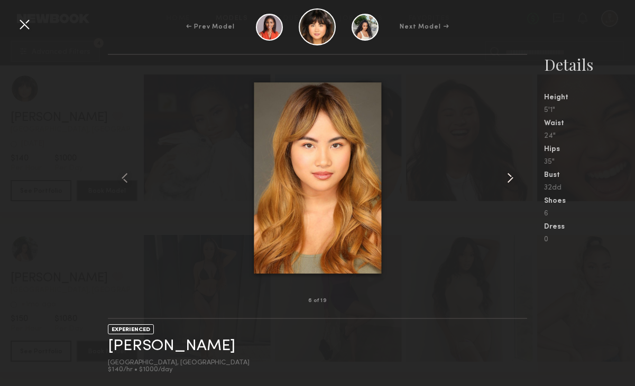
click at [515, 182] on common-icon at bounding box center [510, 178] width 17 height 17
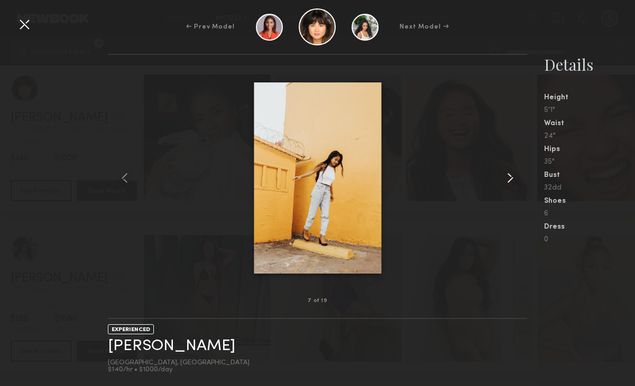
click at [515, 182] on common-icon at bounding box center [510, 178] width 17 height 17
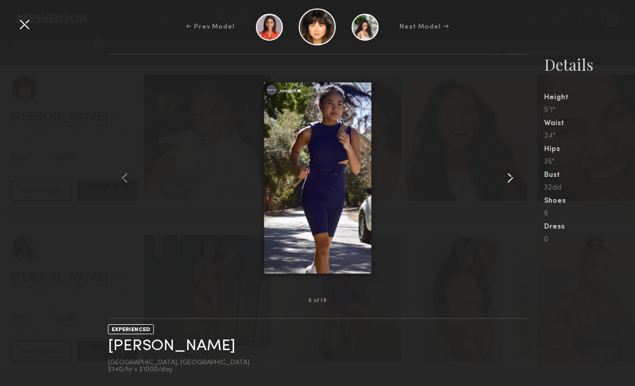
click at [515, 182] on common-icon at bounding box center [510, 178] width 17 height 17
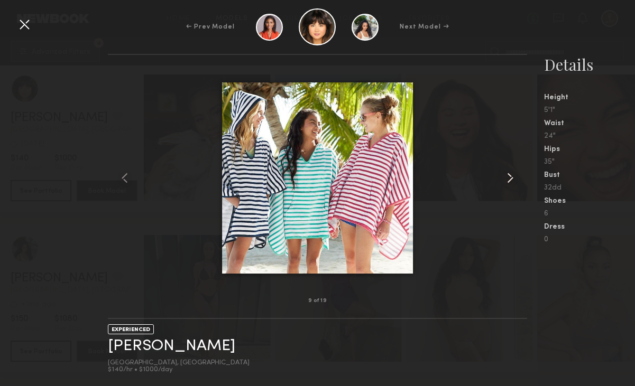
click at [515, 182] on common-icon at bounding box center [510, 178] width 17 height 17
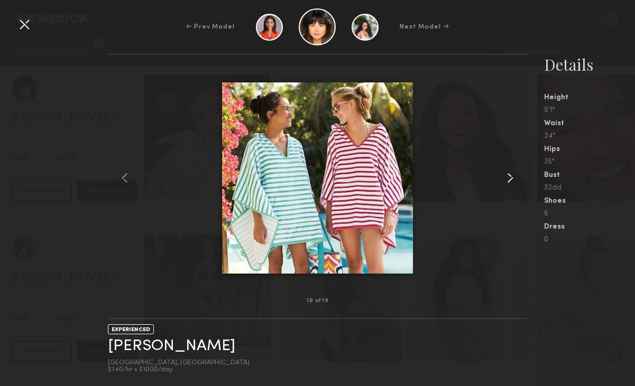
click at [515, 182] on common-icon at bounding box center [510, 178] width 17 height 17
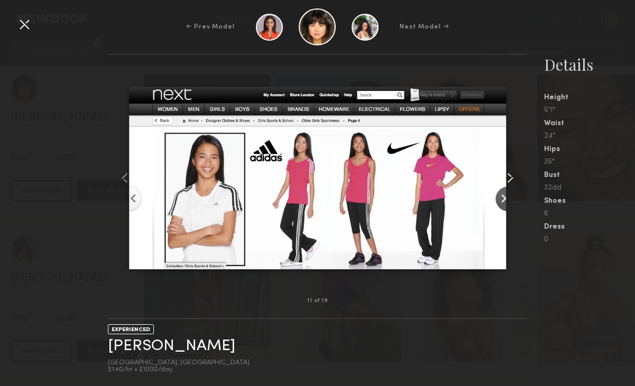
click at [515, 182] on common-icon at bounding box center [510, 178] width 17 height 17
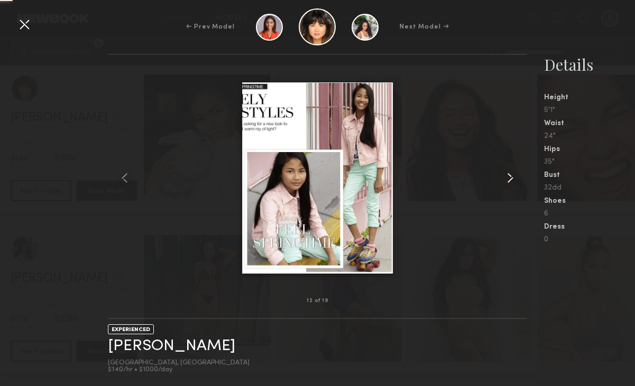
click at [515, 182] on common-icon at bounding box center [510, 178] width 17 height 17
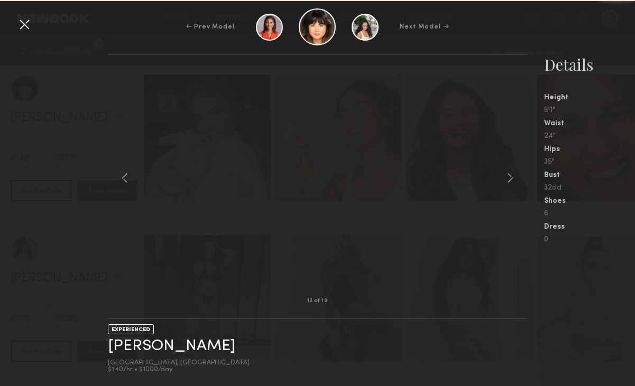
click at [515, 182] on common-icon at bounding box center [510, 178] width 17 height 17
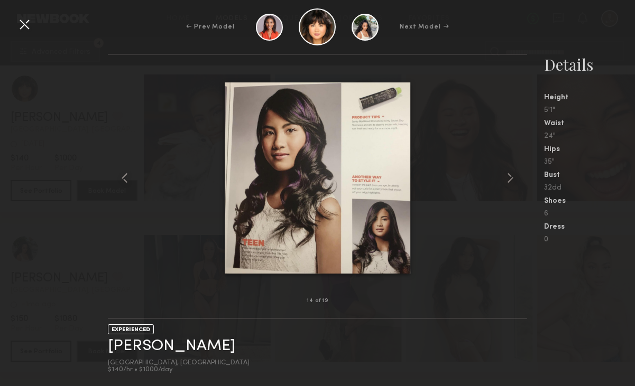
click at [29, 26] on div at bounding box center [24, 24] width 17 height 17
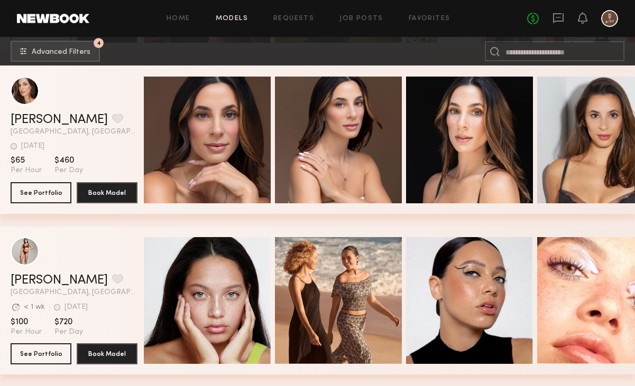
scroll to position [5007, 0]
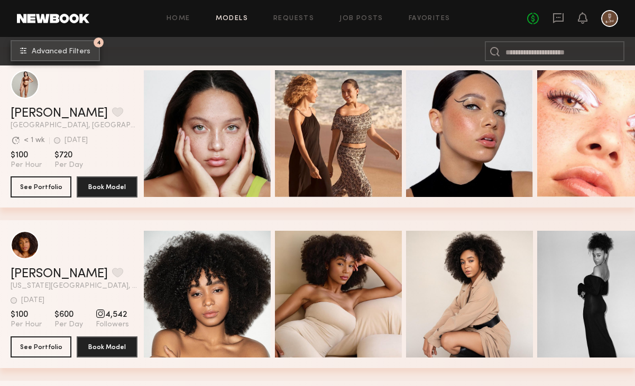
click at [42, 48] on span "Advanced Filters" at bounding box center [61, 51] width 59 height 7
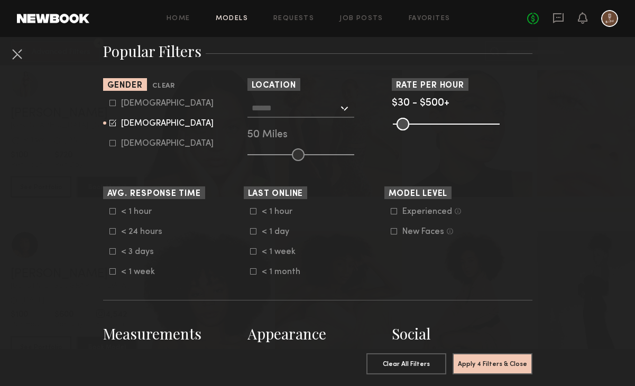
scroll to position [294, 0]
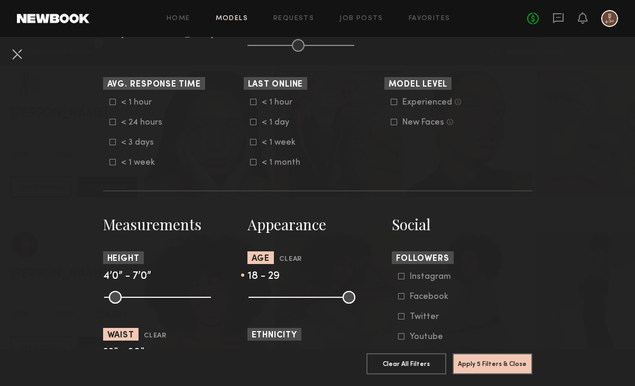
drag, startPoint x: 342, startPoint y: 299, endPoint x: 285, endPoint y: 300, distance: 56.6
type input "**"
click at [285, 300] on input "range" at bounding box center [301, 297] width 107 height 13
click at [477, 367] on button "Apply 5 Filters & Close" at bounding box center [492, 363] width 80 height 21
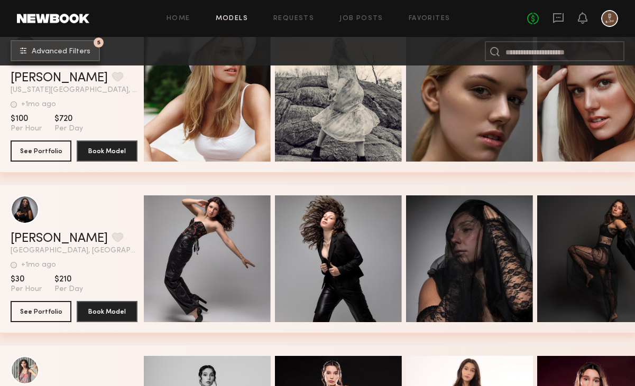
scroll to position [4563, 0]
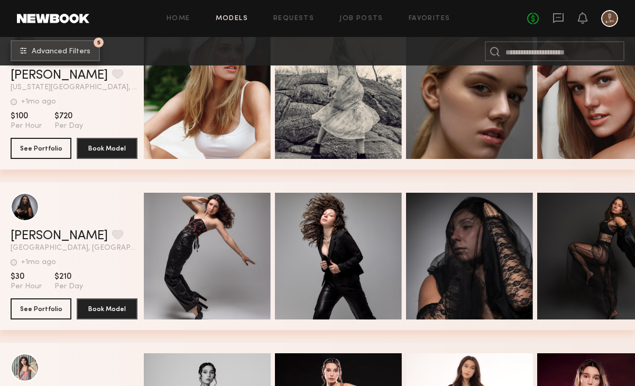
click at [37, 47] on button "5 Advanced Filters" at bounding box center [55, 50] width 89 height 21
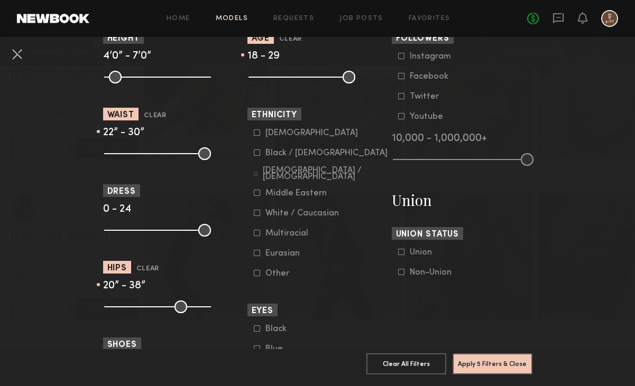
scroll to position [513, 0]
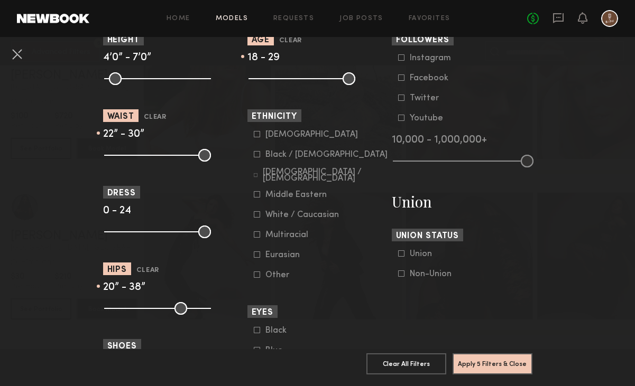
click at [256, 172] on common-framework-checkbox "[DEMOGRAPHIC_DATA] / [DEMOGRAPHIC_DATA]" at bounding box center [321, 175] width 134 height 10
click at [256, 136] on icon at bounding box center [257, 134] width 6 height 6
click at [512, 366] on button "Apply 6 Filters & Close" at bounding box center [492, 363] width 80 height 21
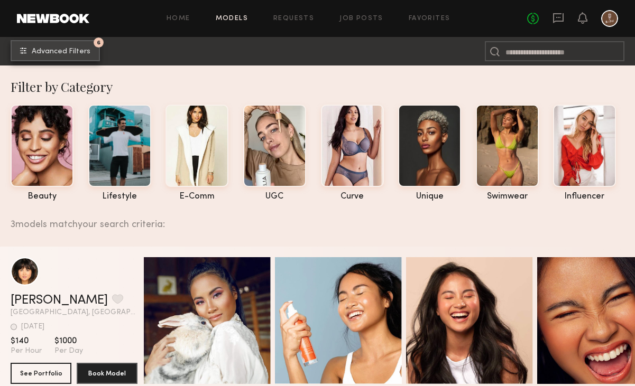
click at [38, 53] on span "Advanced Filters" at bounding box center [61, 51] width 59 height 7
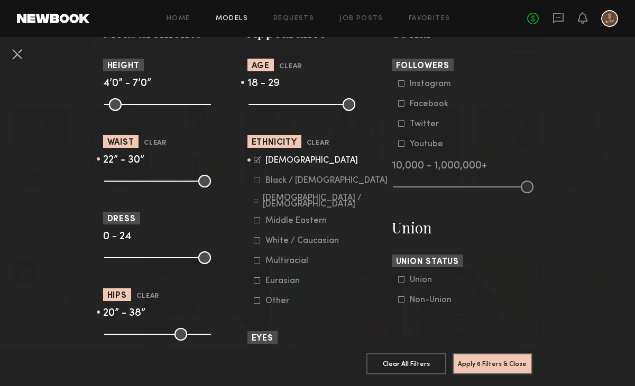
scroll to position [512, 0]
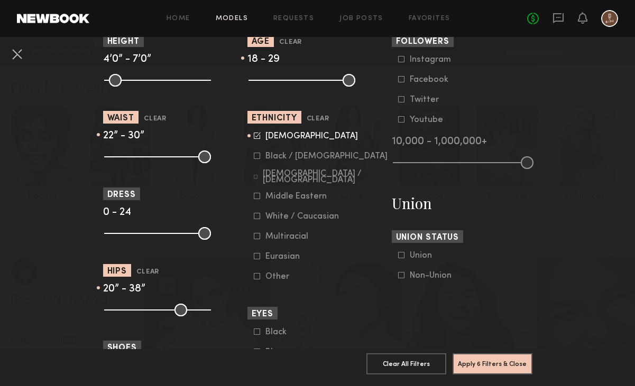
click at [255, 219] on icon at bounding box center [257, 216] width 6 height 6
click at [254, 136] on label "[DEMOGRAPHIC_DATA]" at bounding box center [306, 136] width 104 height 6
click at [489, 363] on button "Apply 6 Filters & Close" at bounding box center [492, 363] width 80 height 21
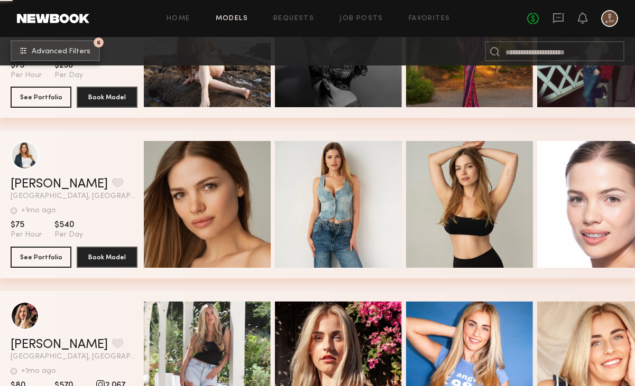
scroll to position [1288, 0]
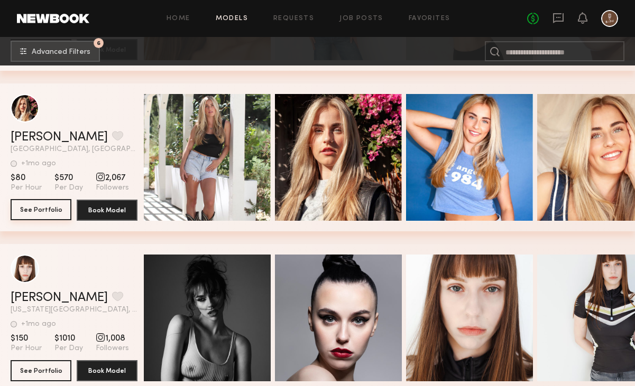
click at [42, 208] on button "See Portfolio" at bounding box center [41, 209] width 61 height 21
click at [46, 47] on button "6 Advanced Filters" at bounding box center [55, 50] width 89 height 21
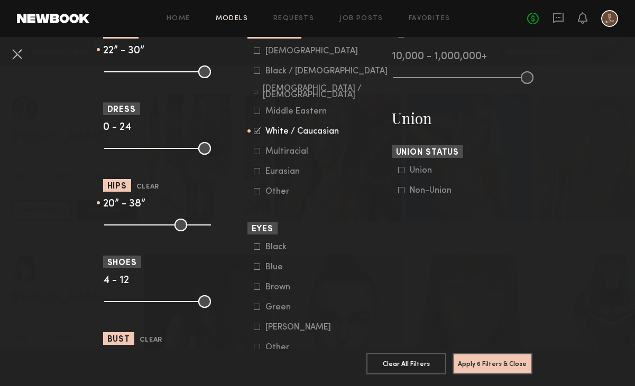
scroll to position [816, 0]
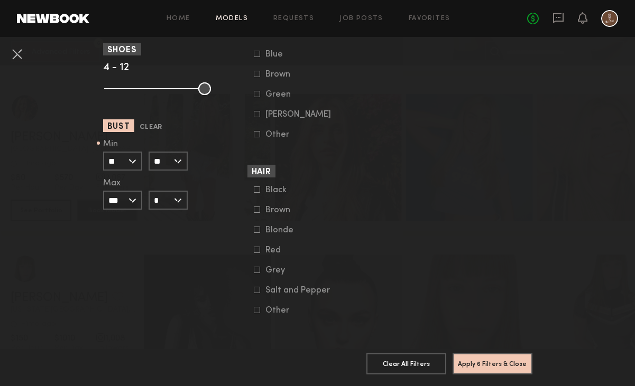
click at [174, 152] on input "**" at bounding box center [168, 161] width 39 height 19
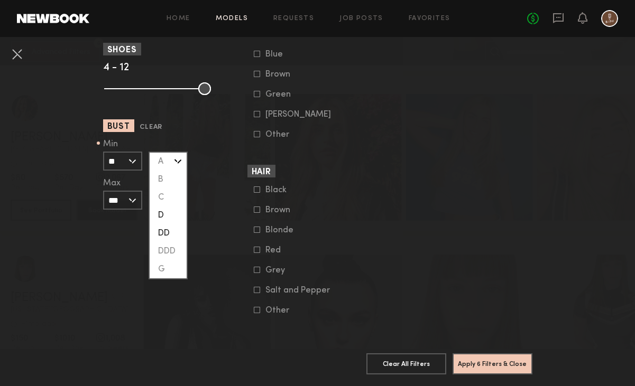
click at [170, 210] on div "D" at bounding box center [168, 216] width 37 height 18
type input "*"
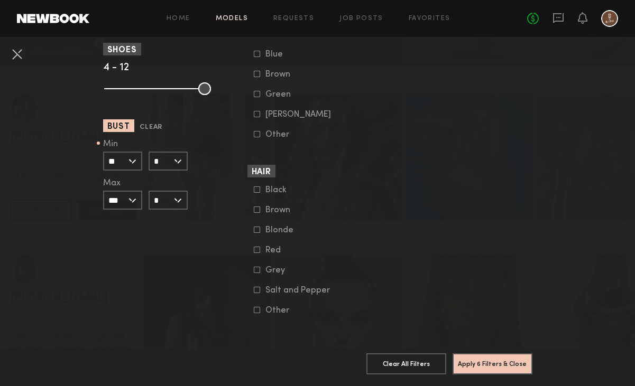
click at [171, 197] on input "*" at bounding box center [168, 200] width 39 height 19
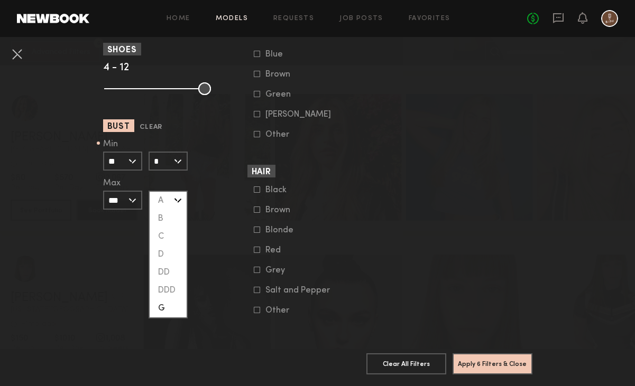
click at [222, 223] on section "Measurements Height 4’0” - 7’0” Waist Clear 22” - 30” Dress 0 - 24 Hips Clear 2…" at bounding box center [173, 7] width 141 height 616
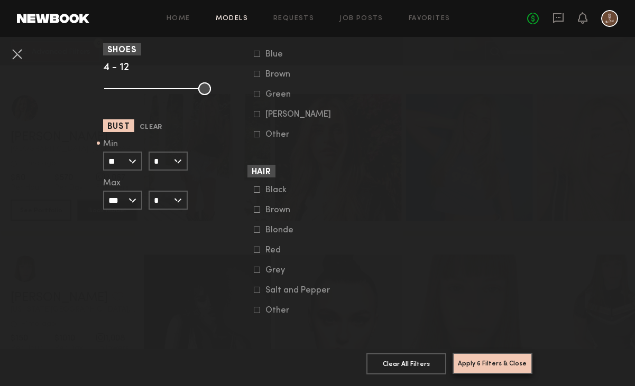
click at [490, 364] on button "Apply 6 Filters & Close" at bounding box center [492, 363] width 80 height 21
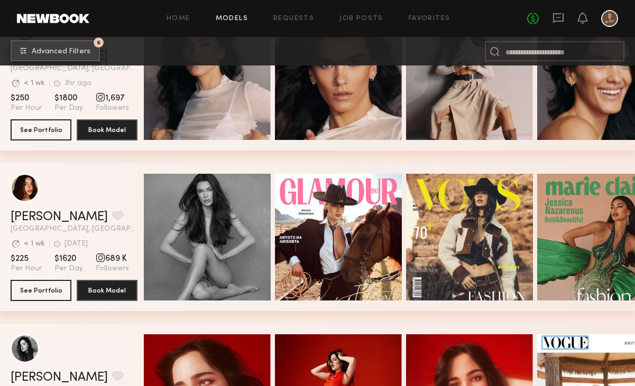
scroll to position [243, 0]
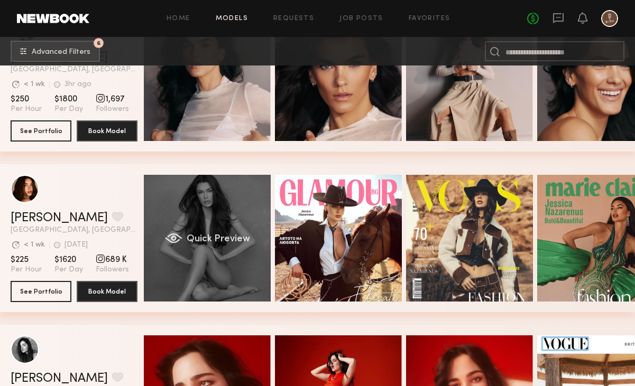
click at [194, 255] on div "Quick Preview" at bounding box center [207, 238] width 127 height 127
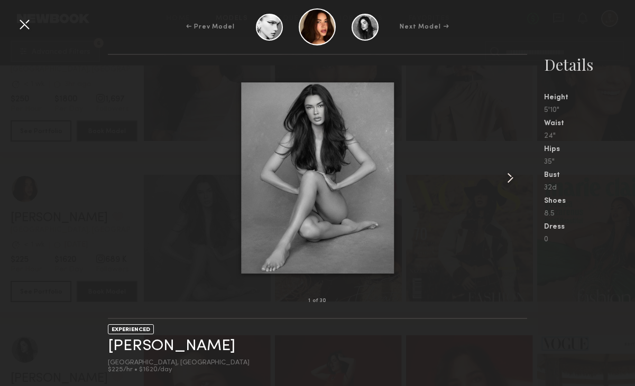
click at [511, 181] on common-icon at bounding box center [510, 178] width 17 height 17
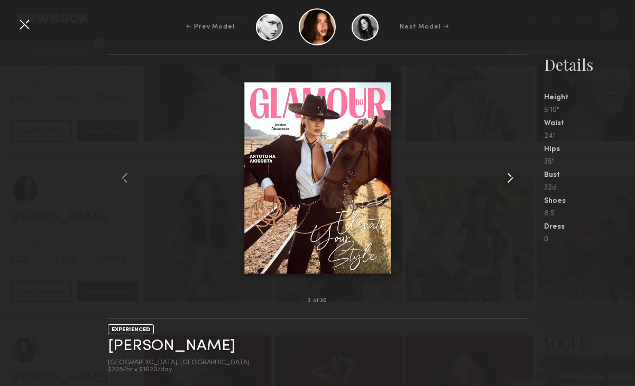
click at [511, 181] on common-icon at bounding box center [510, 178] width 17 height 17
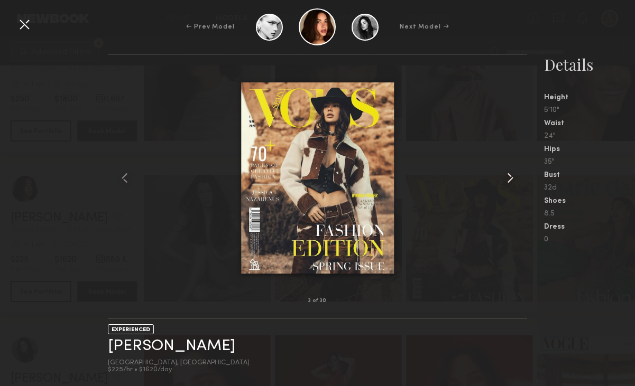
click at [511, 181] on common-icon at bounding box center [510, 178] width 17 height 17
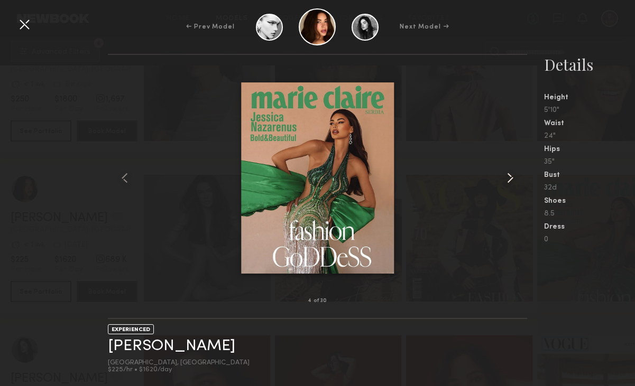
click at [511, 181] on common-icon at bounding box center [510, 178] width 17 height 17
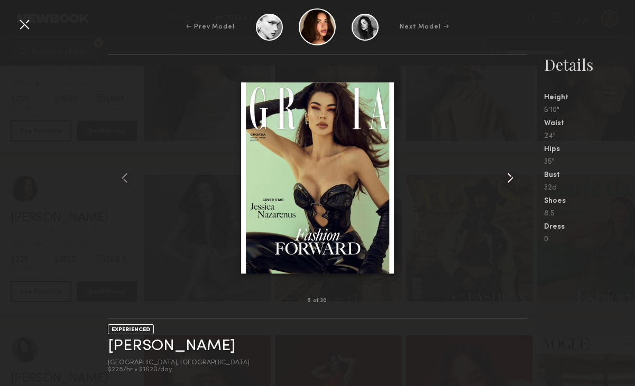
click at [511, 181] on common-icon at bounding box center [510, 178] width 17 height 17
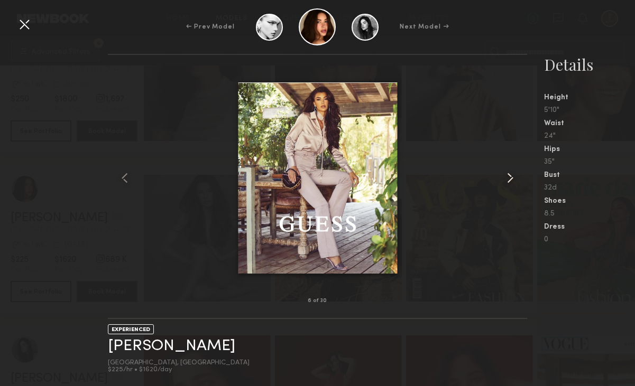
click at [511, 181] on common-icon at bounding box center [510, 178] width 17 height 17
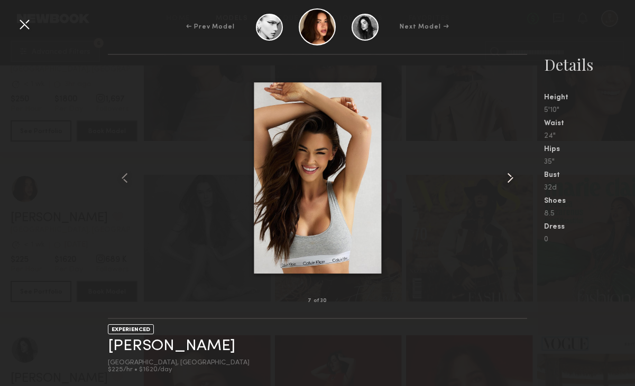
click at [511, 181] on common-icon at bounding box center [510, 178] width 17 height 17
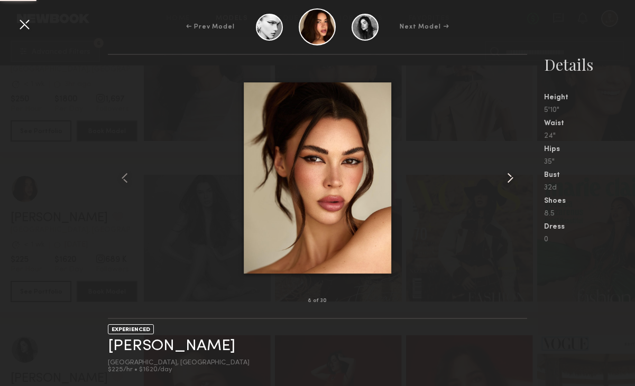
click at [511, 181] on common-icon at bounding box center [510, 178] width 17 height 17
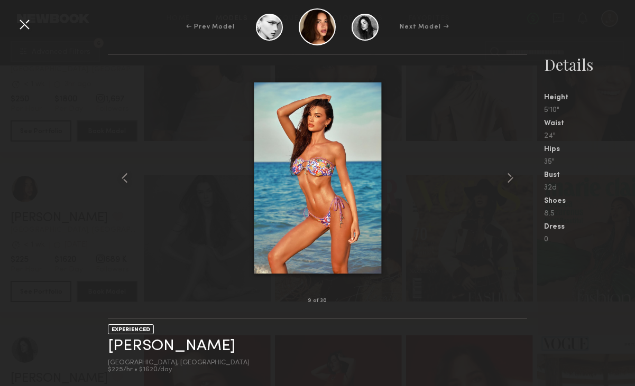
click at [511, 181] on common-icon at bounding box center [510, 178] width 17 height 17
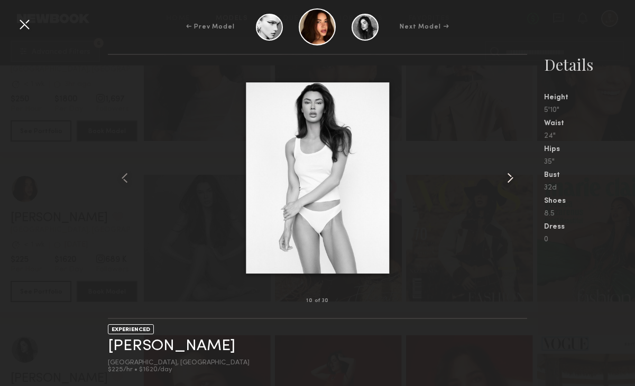
click at [503, 173] on common-icon at bounding box center [510, 178] width 17 height 17
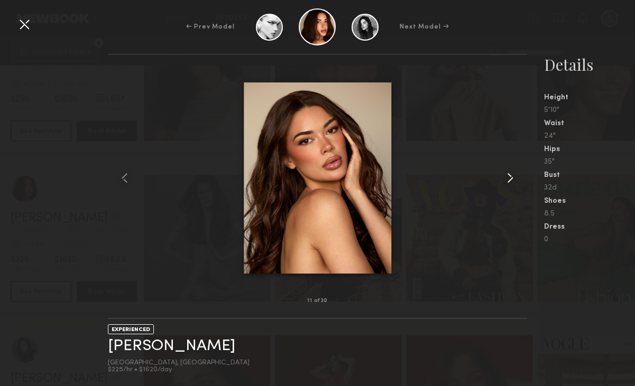
click at [503, 173] on common-icon at bounding box center [510, 178] width 17 height 17
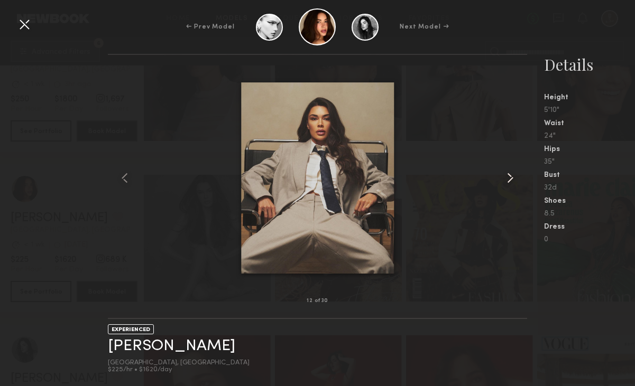
click at [503, 173] on common-icon at bounding box center [510, 178] width 17 height 17
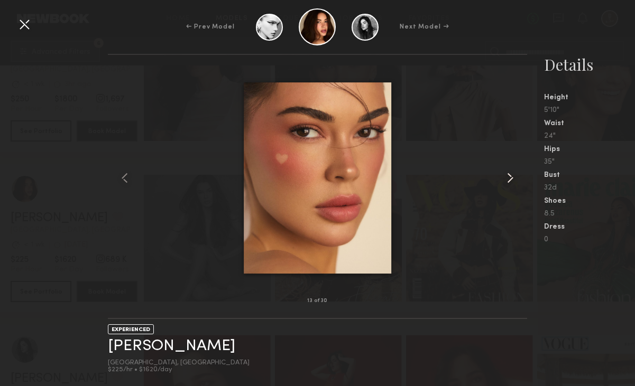
click at [503, 173] on common-icon at bounding box center [510, 178] width 17 height 17
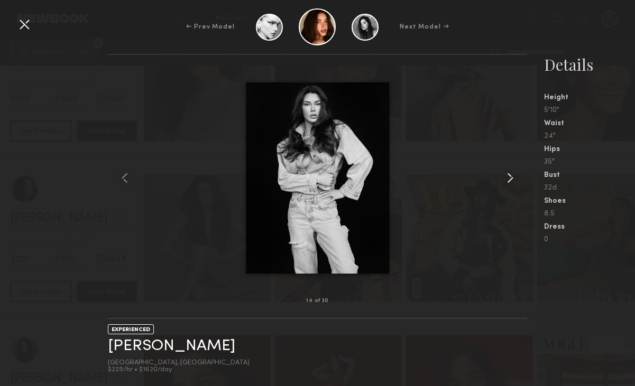
click at [503, 173] on common-icon at bounding box center [510, 178] width 17 height 17
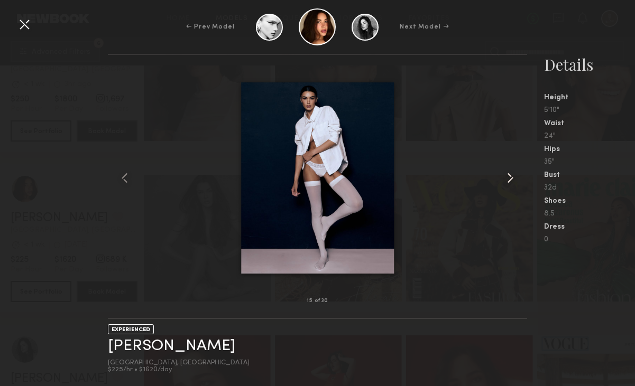
click at [503, 173] on common-icon at bounding box center [510, 178] width 17 height 17
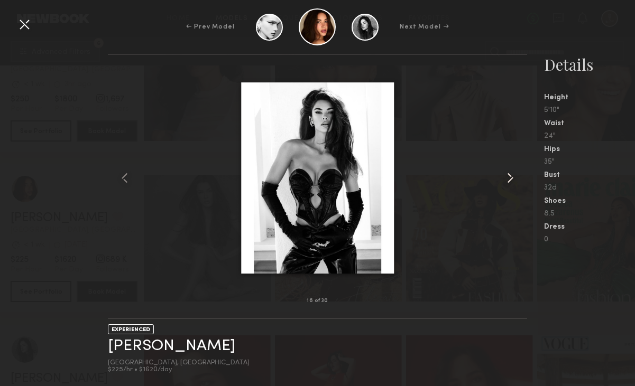
click at [503, 173] on common-icon at bounding box center [510, 178] width 17 height 17
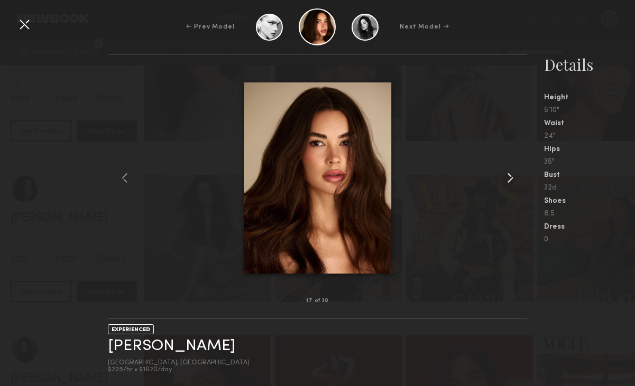
click at [503, 173] on common-icon at bounding box center [510, 178] width 17 height 17
